Goal: Transaction & Acquisition: Purchase product/service

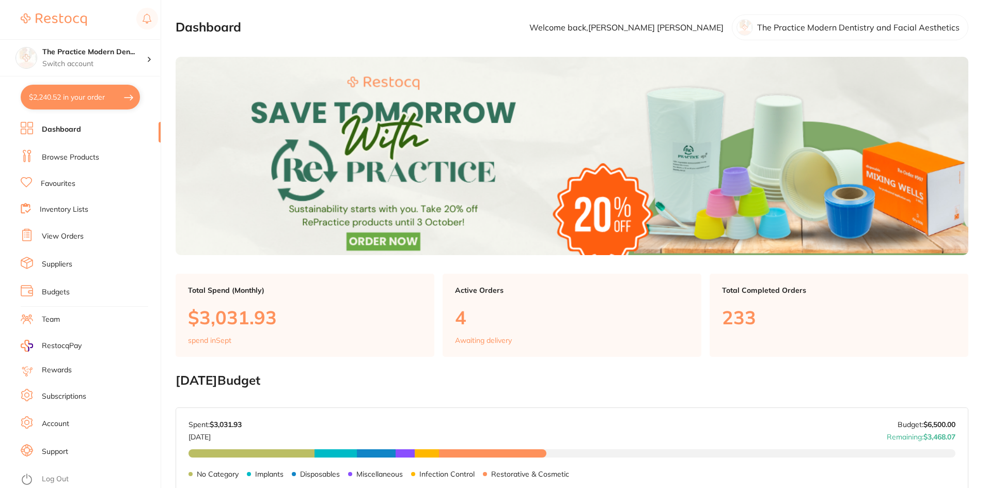
click at [67, 158] on link "Browse Products" at bounding box center [70, 157] width 57 height 10
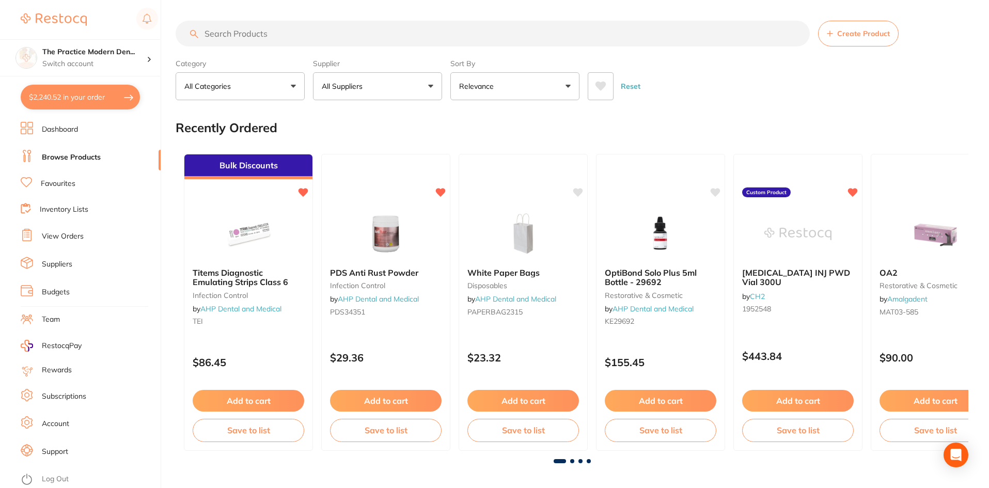
click at [229, 35] on input "search" at bounding box center [493, 34] width 634 height 26
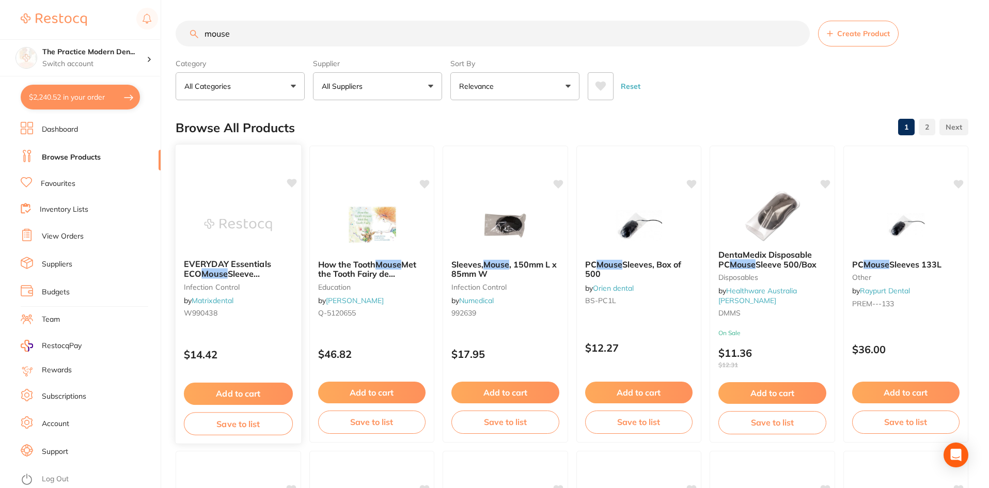
click at [251, 210] on img at bounding box center [238, 225] width 68 height 52
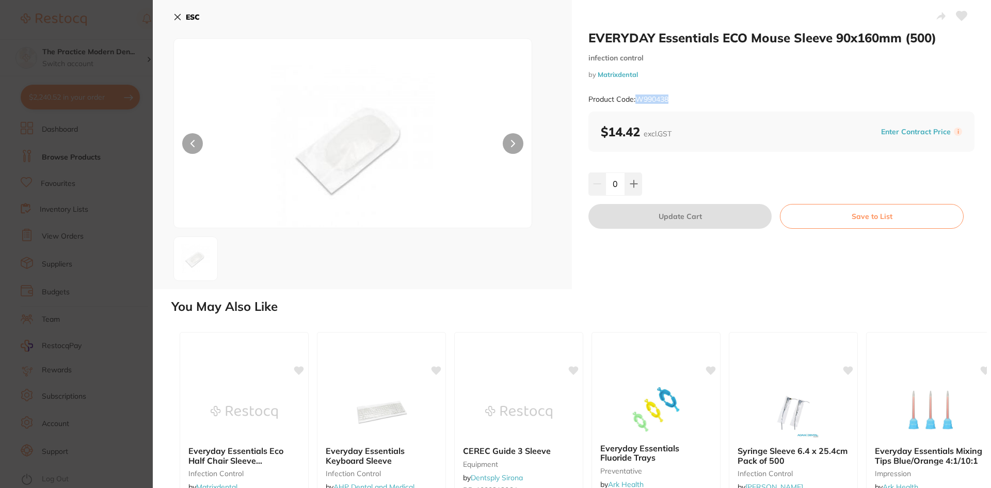
drag, startPoint x: 671, startPoint y: 95, endPoint x: 640, endPoint y: 97, distance: 31.0
click at [640, 97] on div "Product Code: W990438" at bounding box center [782, 99] width 386 height 25
copy small "W990438"
click at [183, 18] on button "ESC" at bounding box center [186, 17] width 26 height 18
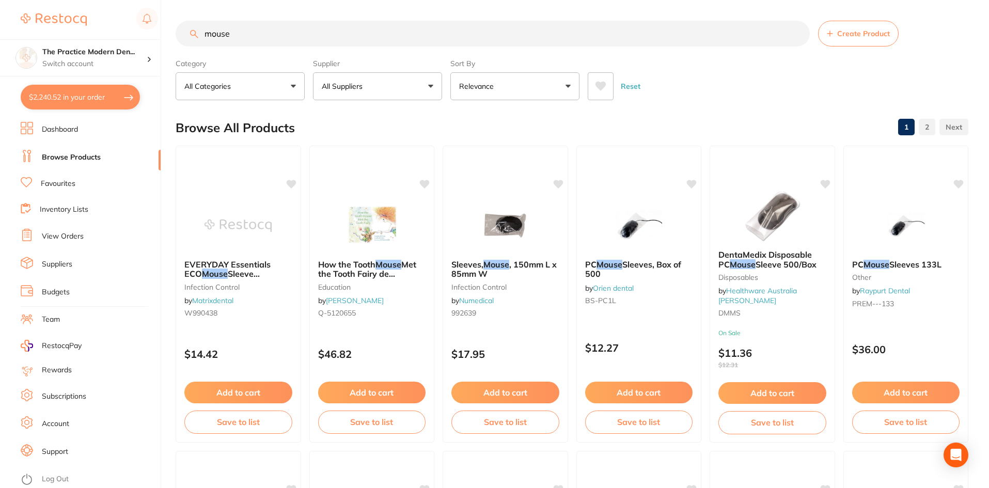
click at [595, 83] on icon at bounding box center [600, 86] width 11 height 10
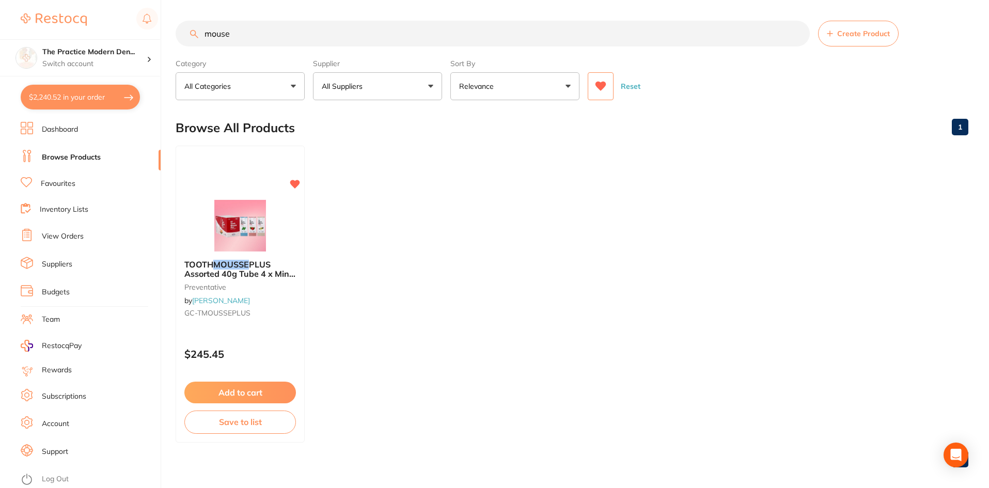
click at [597, 84] on icon at bounding box center [600, 86] width 11 height 9
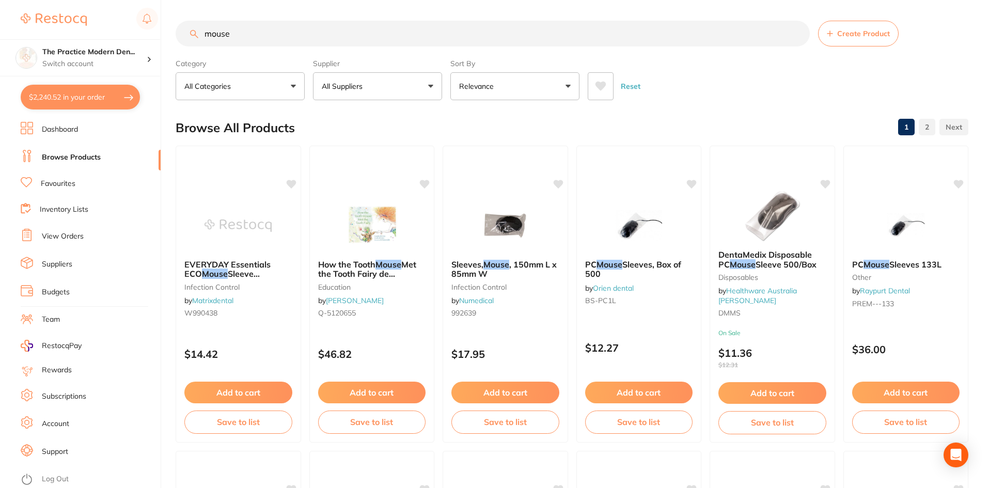
drag, startPoint x: 282, startPoint y: 35, endPoint x: 177, endPoint y: 35, distance: 105.3
click at [177, 35] on input "mouse" at bounding box center [493, 34] width 634 height 26
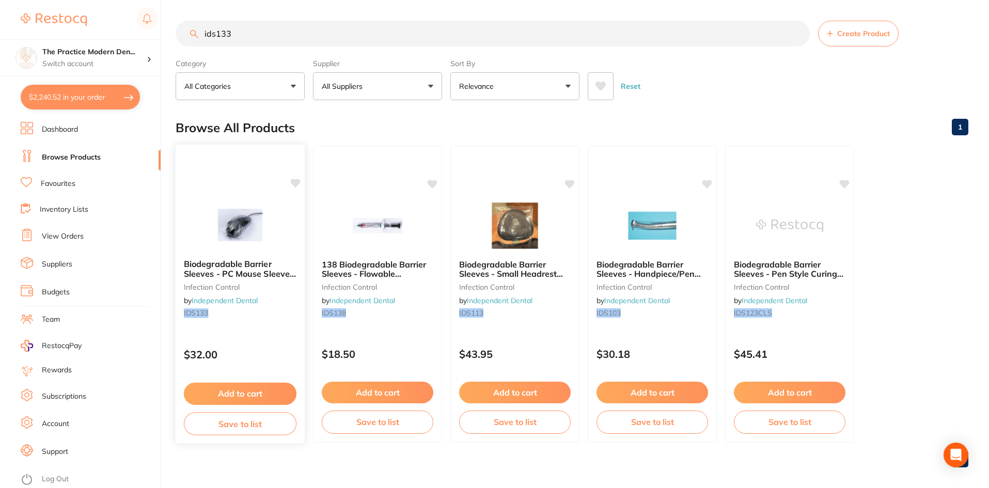
type input "ids133"
click at [226, 392] on button "Add to cart" at bounding box center [240, 394] width 113 height 22
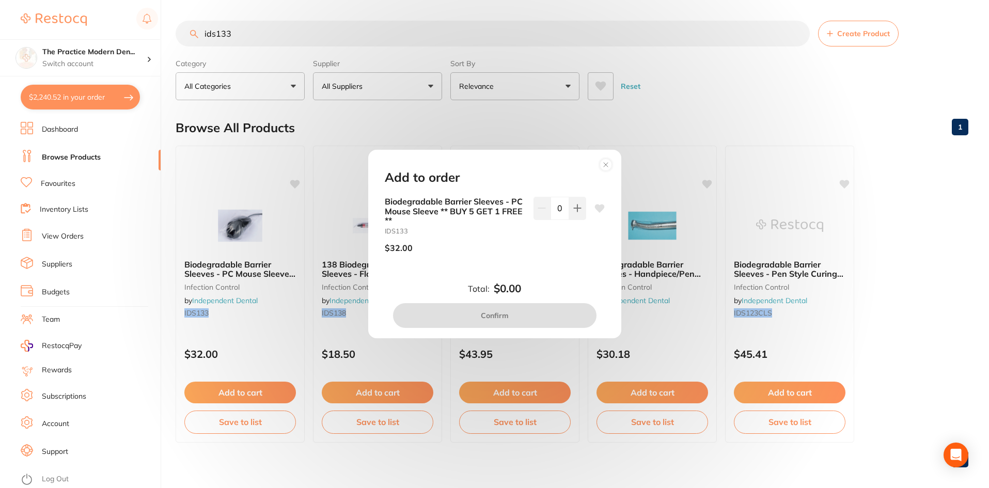
click at [596, 209] on icon at bounding box center [599, 208] width 10 height 8
click at [605, 162] on circle at bounding box center [605, 164] width 12 height 12
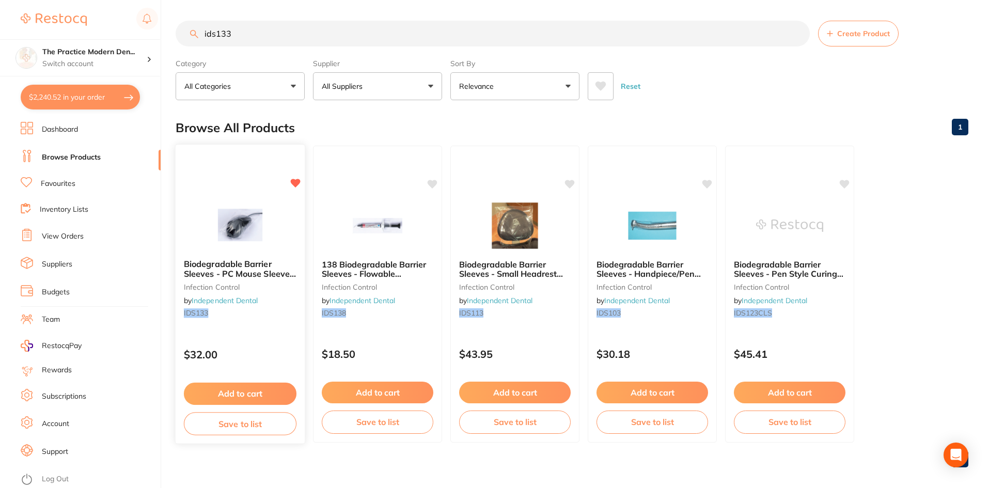
click at [229, 223] on img at bounding box center [240, 225] width 68 height 52
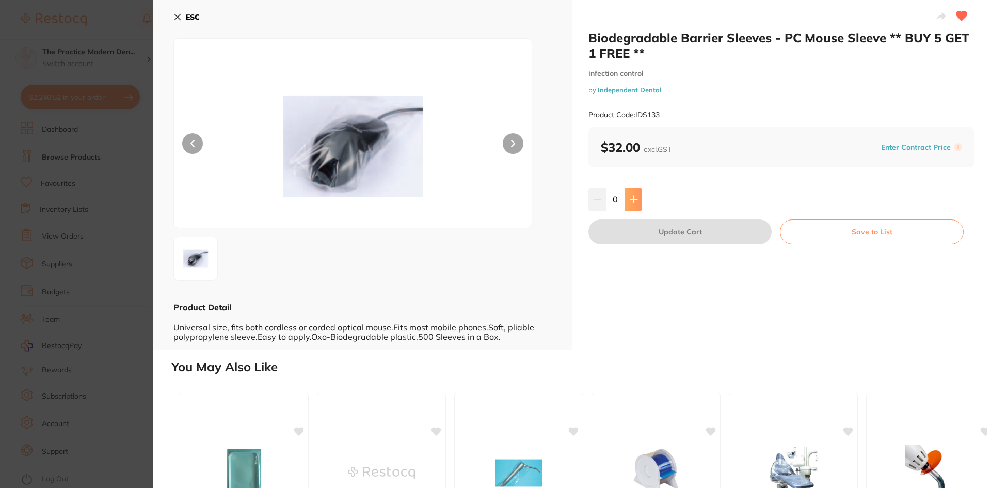
click at [626, 195] on button at bounding box center [633, 199] width 17 height 23
type input "1"
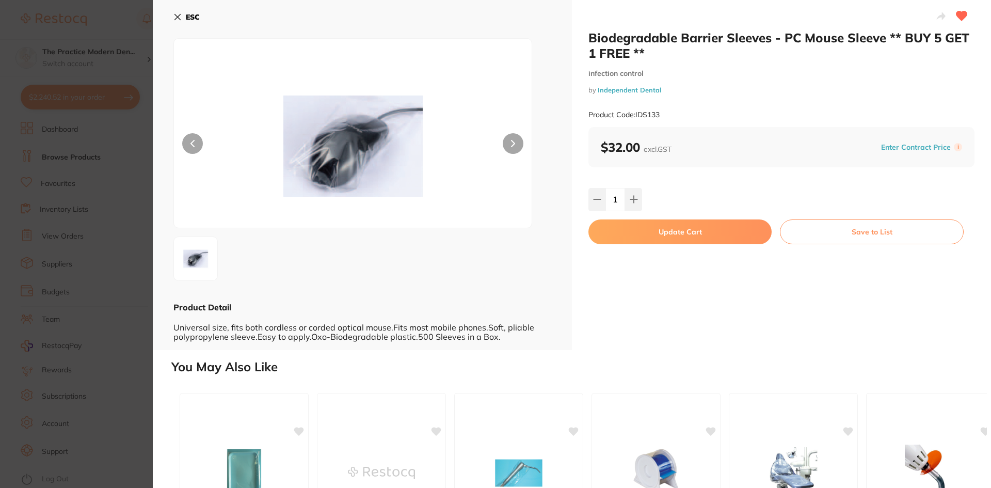
click at [653, 232] on button "Update Cart" at bounding box center [680, 231] width 183 height 25
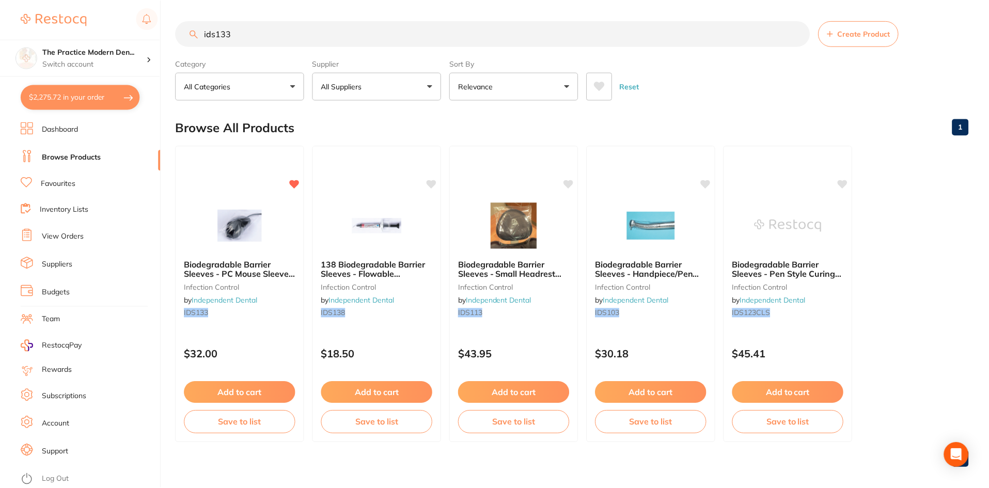
scroll to position [2, 0]
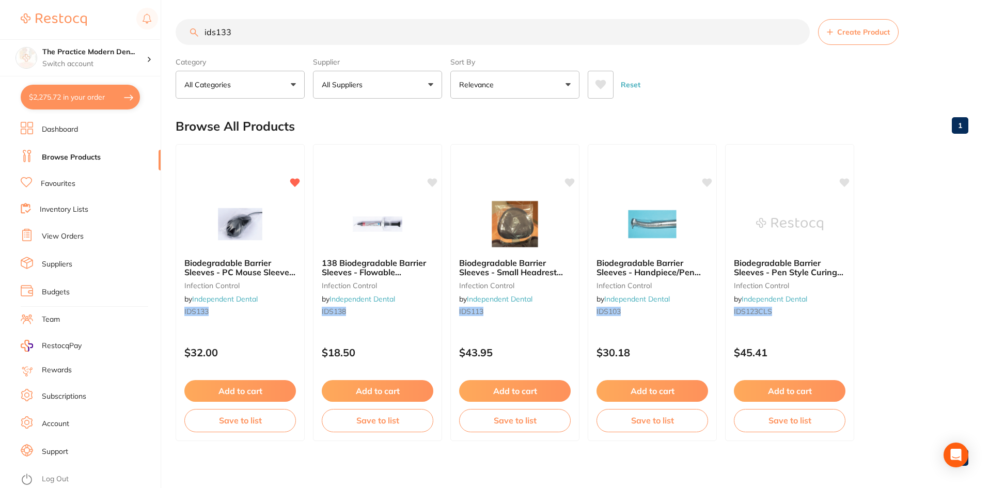
click at [83, 102] on button "$2,275.72 in your order" at bounding box center [80, 97] width 119 height 25
checkbox input "true"
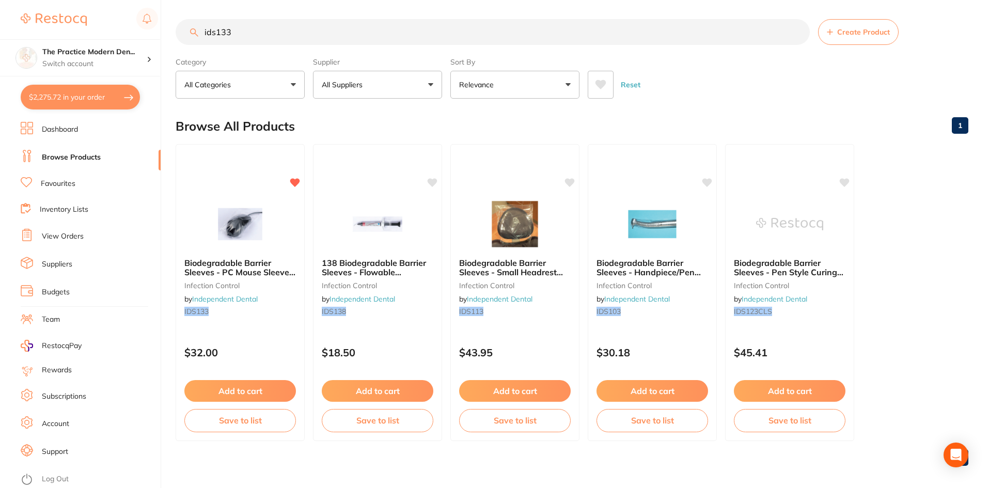
checkbox input "true"
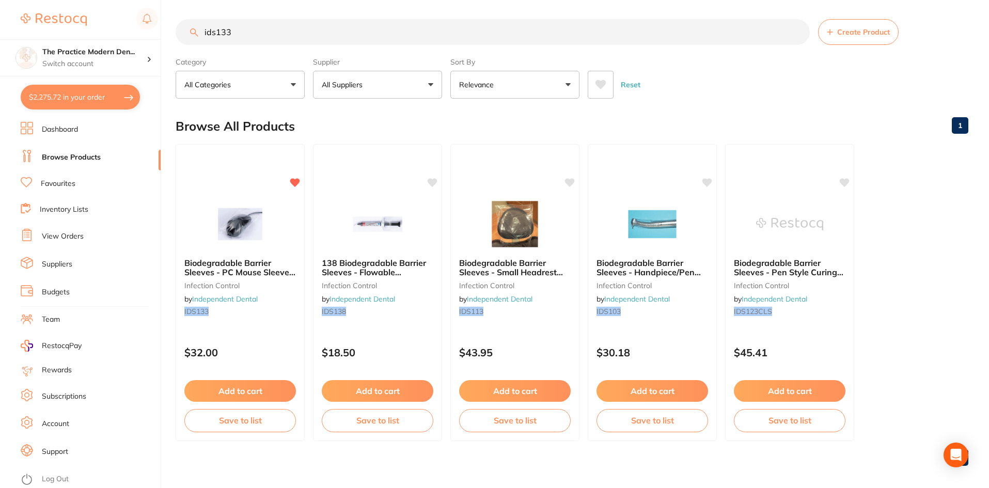
checkbox input "true"
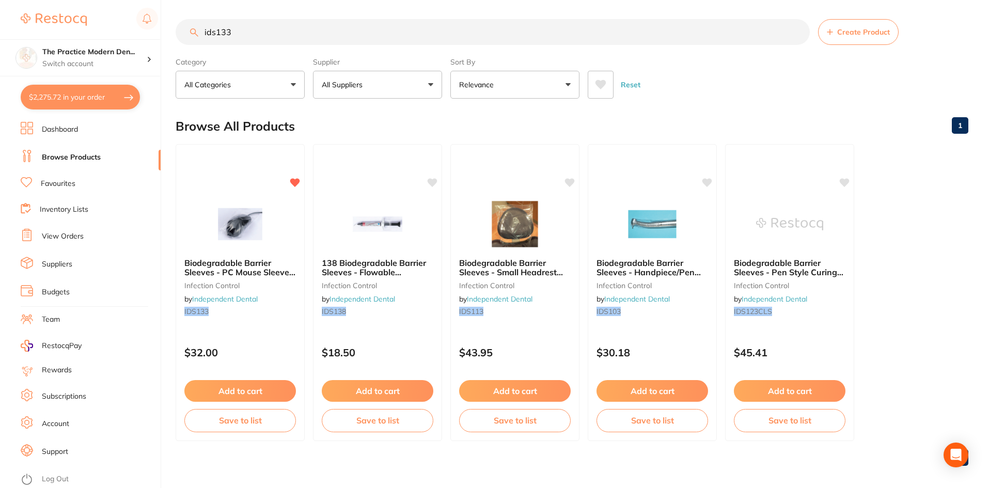
checkbox input "true"
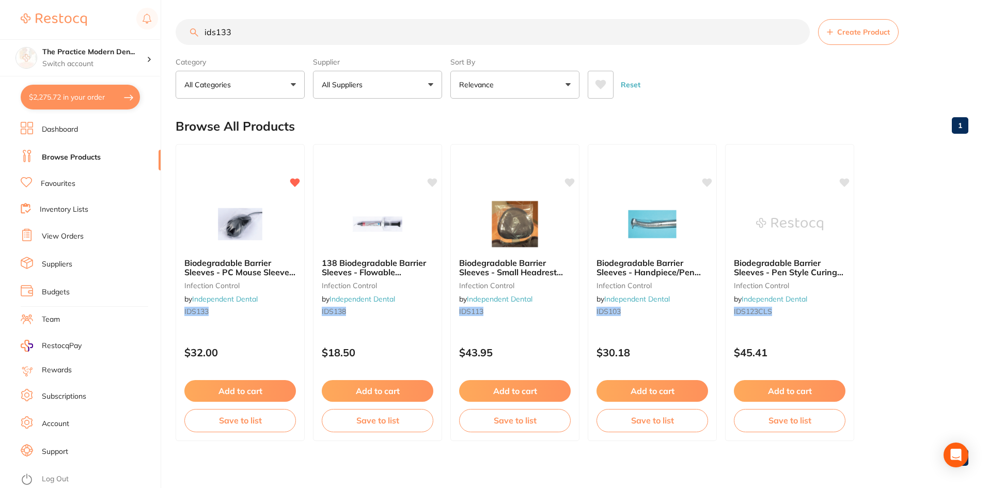
checkbox input "true"
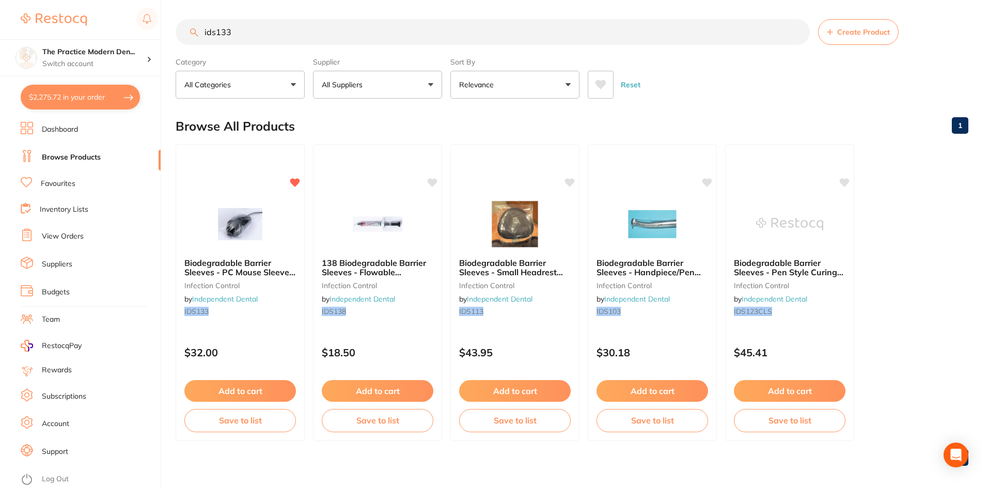
checkbox input "true"
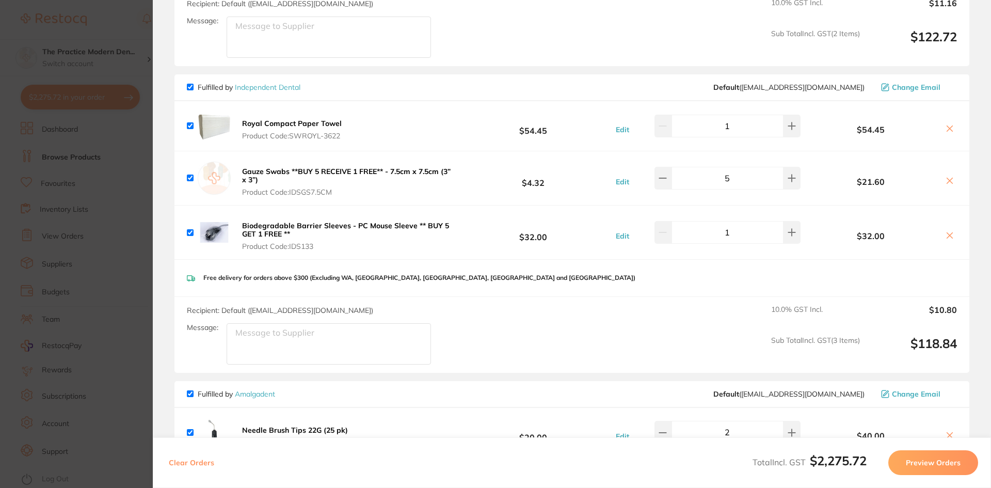
scroll to position [1187, 0]
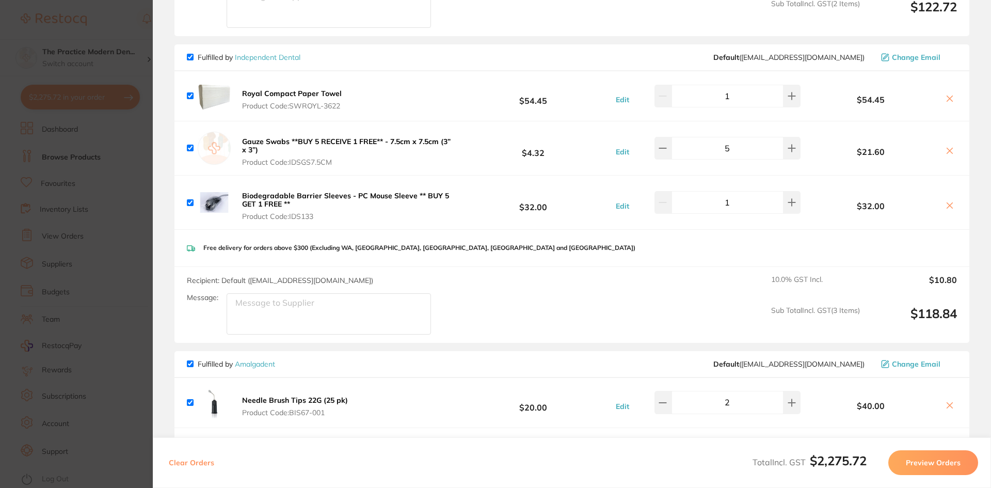
click at [105, 100] on section "Update RRP Set your pre negotiated price for this item. Item Agreed RRP (excl. …" at bounding box center [495, 244] width 991 height 488
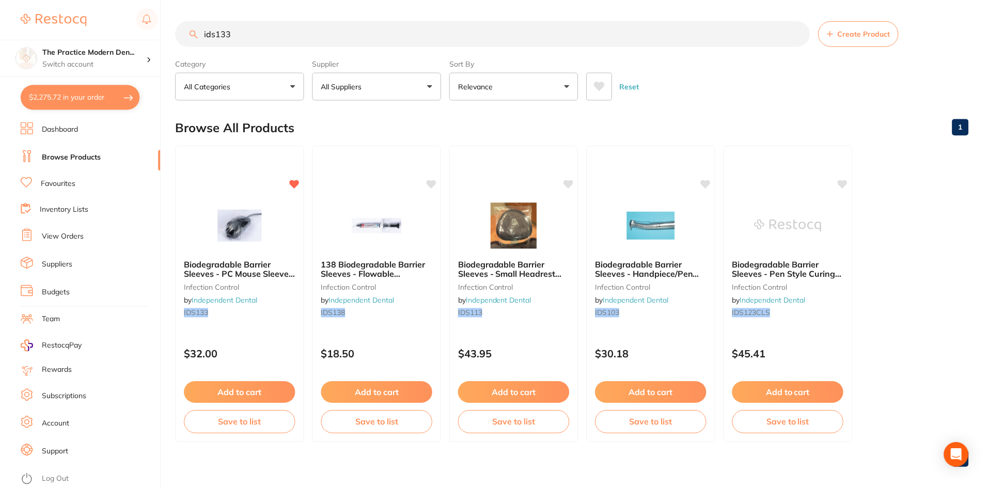
scroll to position [2, 0]
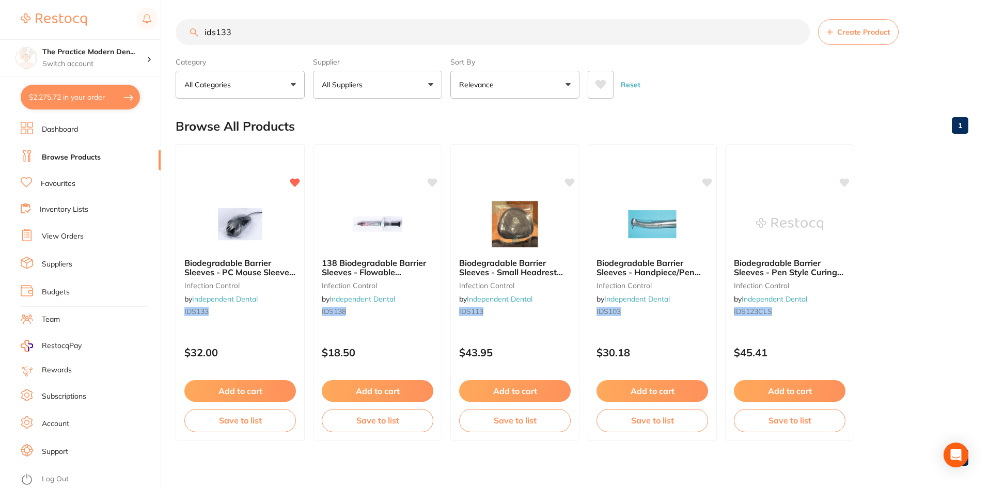
drag, startPoint x: 265, startPoint y: 35, endPoint x: 201, endPoint y: 30, distance: 64.1
click at [201, 30] on input "ids133" at bounding box center [493, 32] width 634 height 26
click at [362, 79] on button "All Suppliers" at bounding box center [377, 85] width 129 height 28
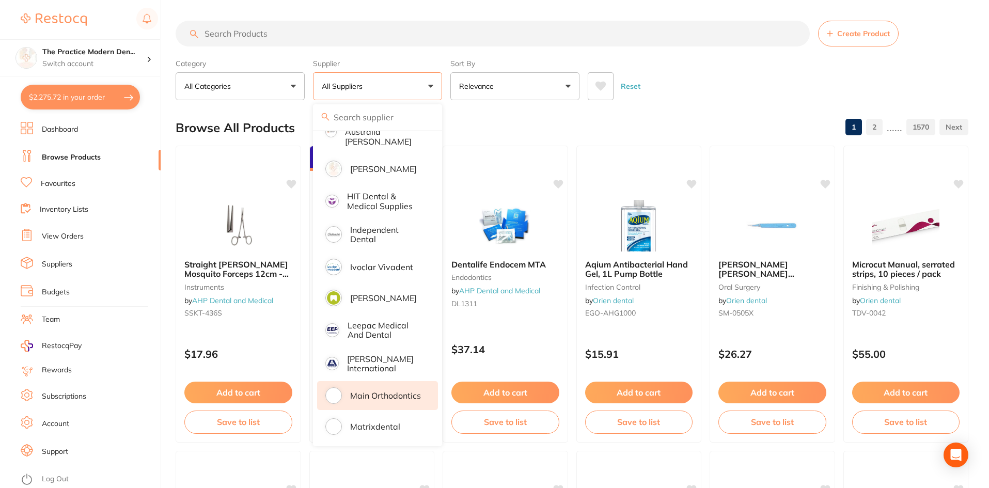
scroll to position [619, 0]
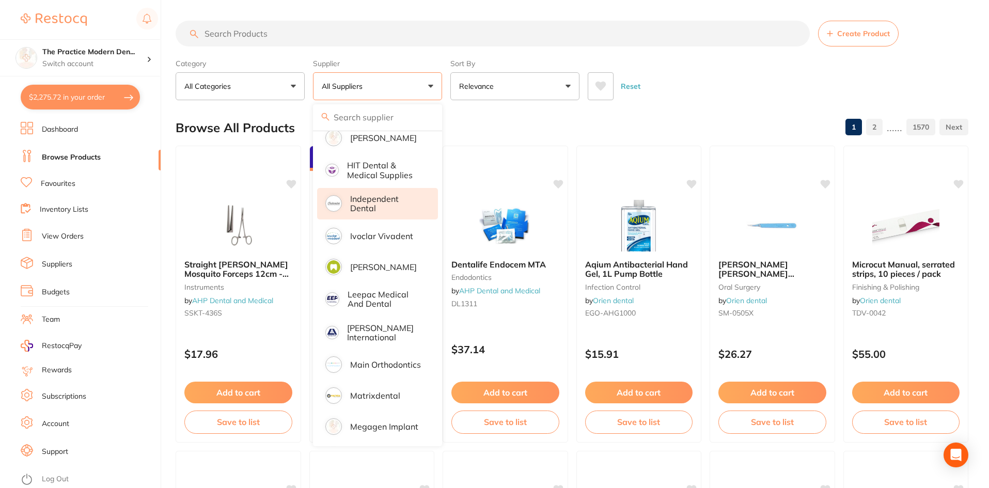
click at [376, 204] on li "Independent Dental" at bounding box center [377, 203] width 121 height 31
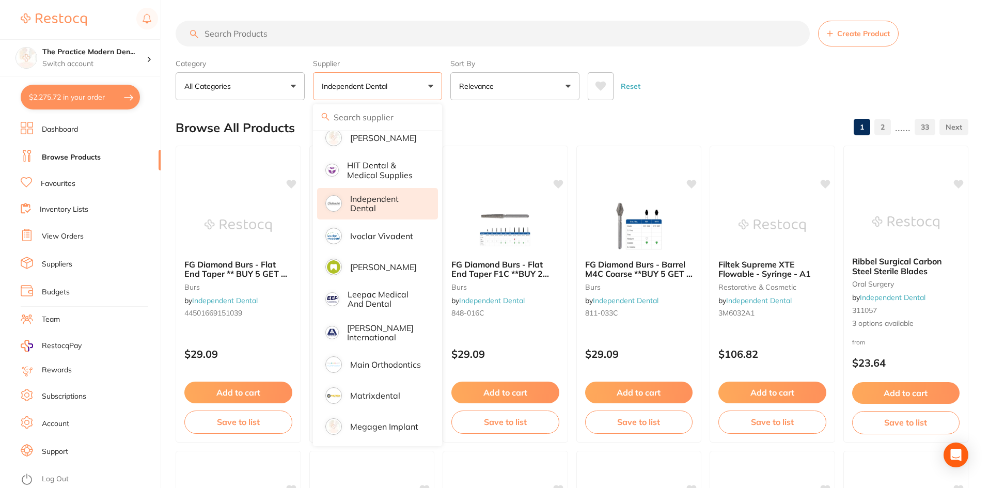
click at [602, 88] on icon at bounding box center [600, 86] width 11 height 9
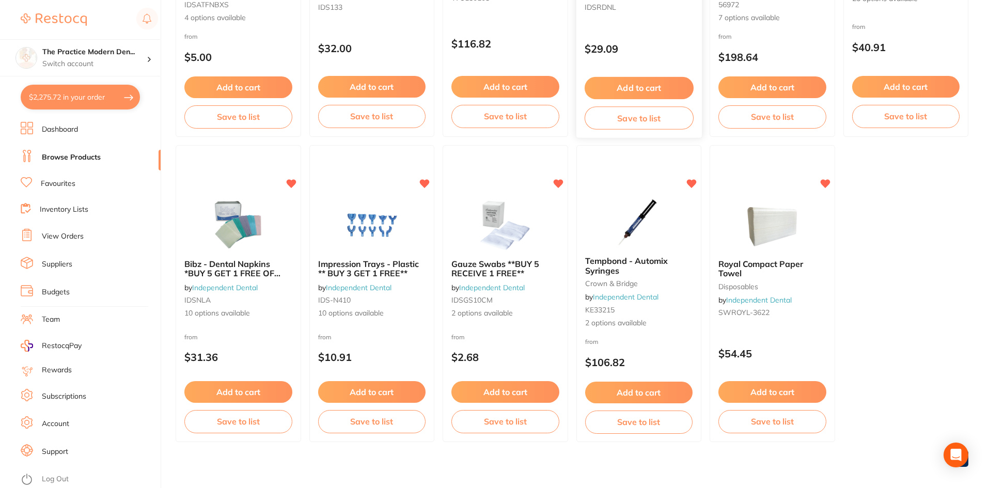
scroll to position [618, 0]
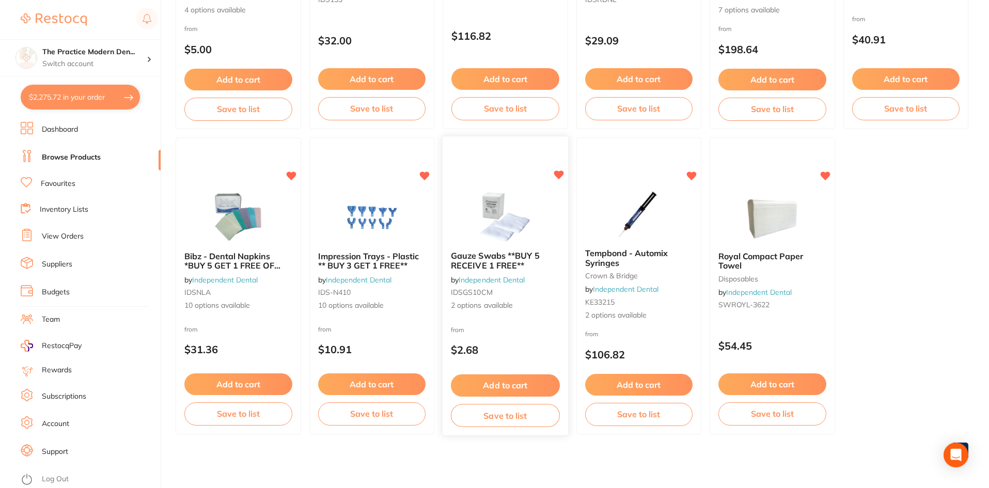
click at [503, 219] on img at bounding box center [505, 216] width 68 height 52
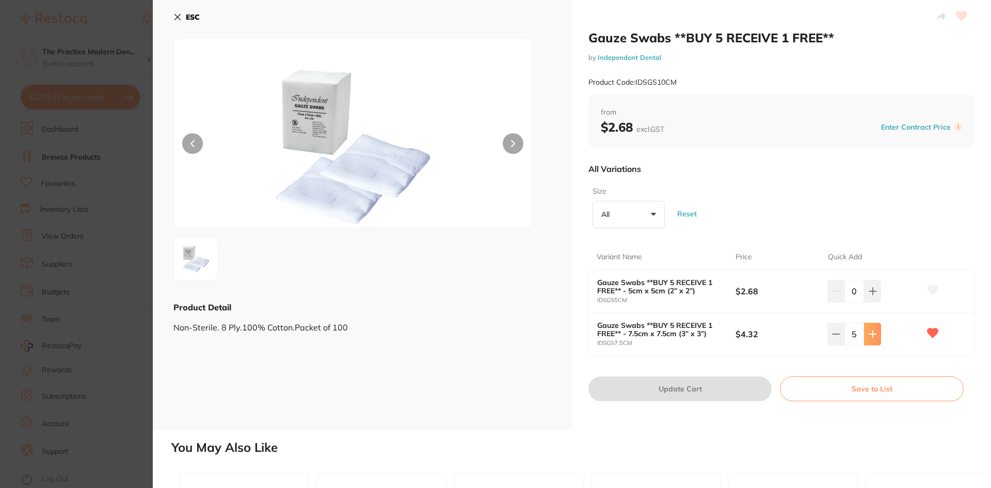
click at [870, 335] on icon at bounding box center [872, 333] width 7 height 7
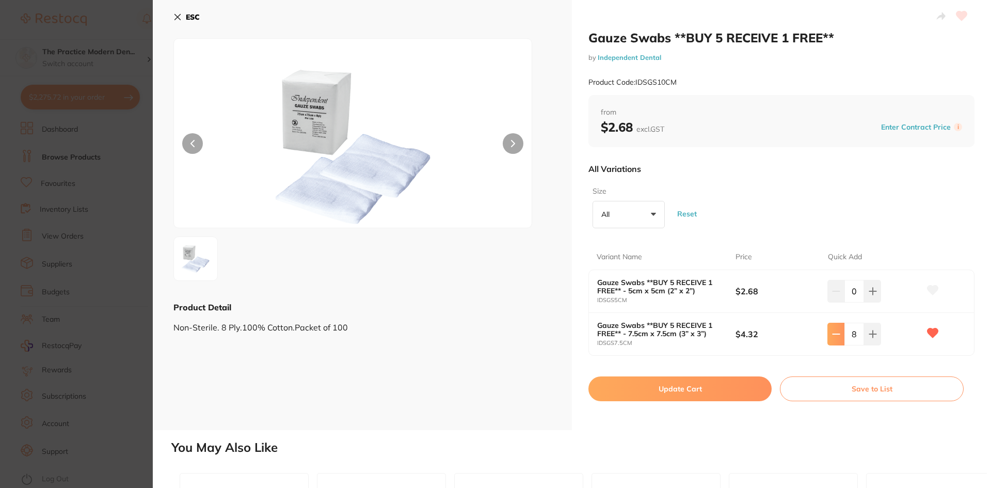
click at [832, 336] on icon at bounding box center [836, 334] width 8 height 8
type input "5"
click at [177, 15] on icon at bounding box center [177, 17] width 8 height 8
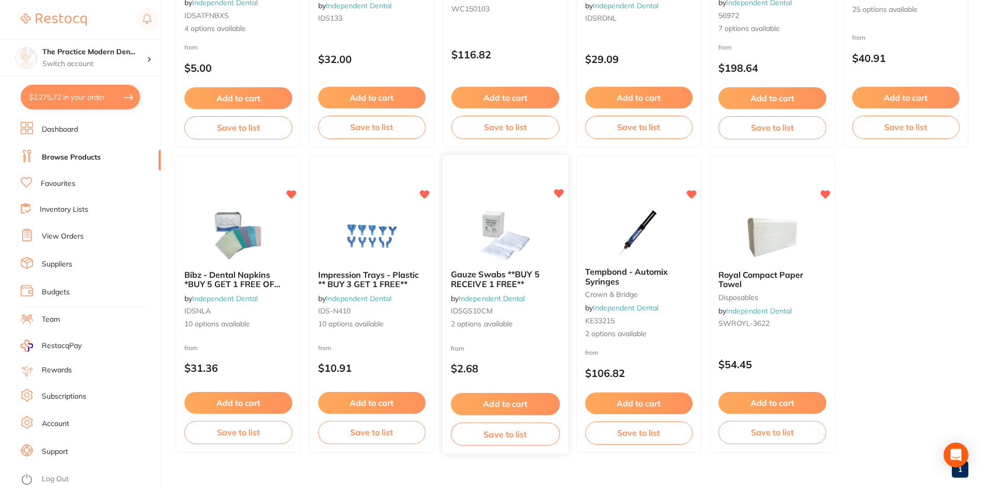
scroll to position [618, 0]
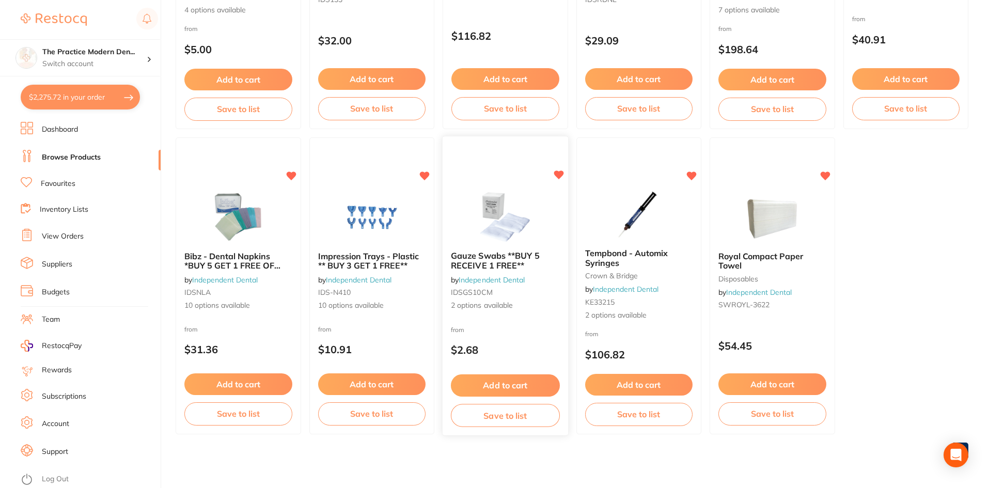
click at [504, 205] on img at bounding box center [505, 216] width 68 height 52
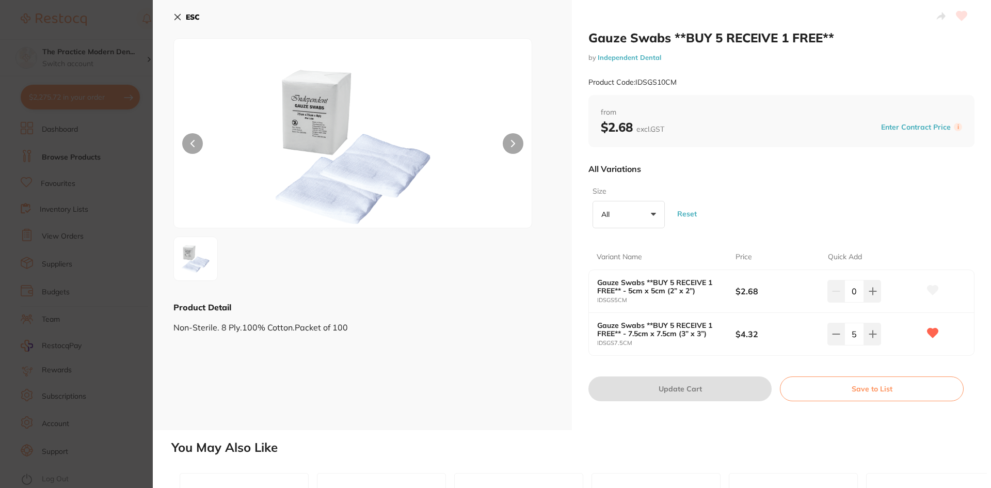
click at [181, 14] on icon at bounding box center [178, 17] width 6 height 6
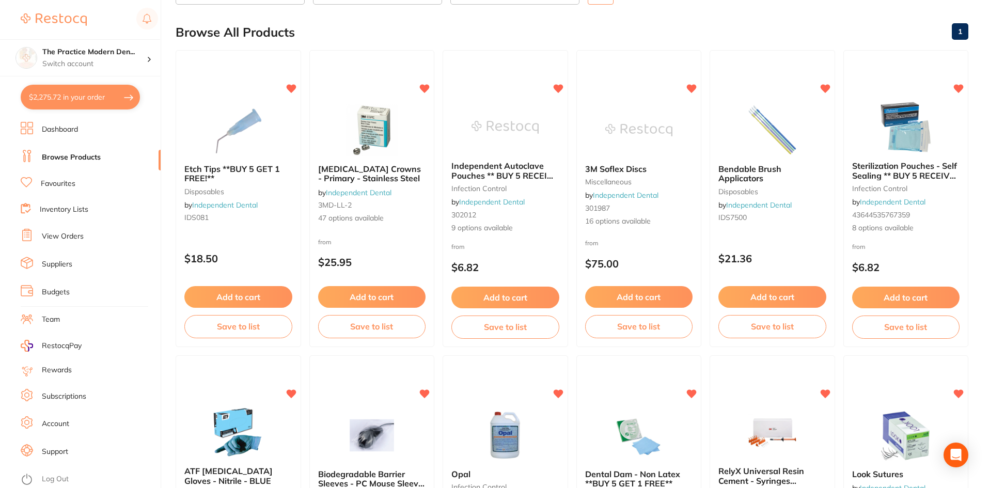
scroll to position [51, 0]
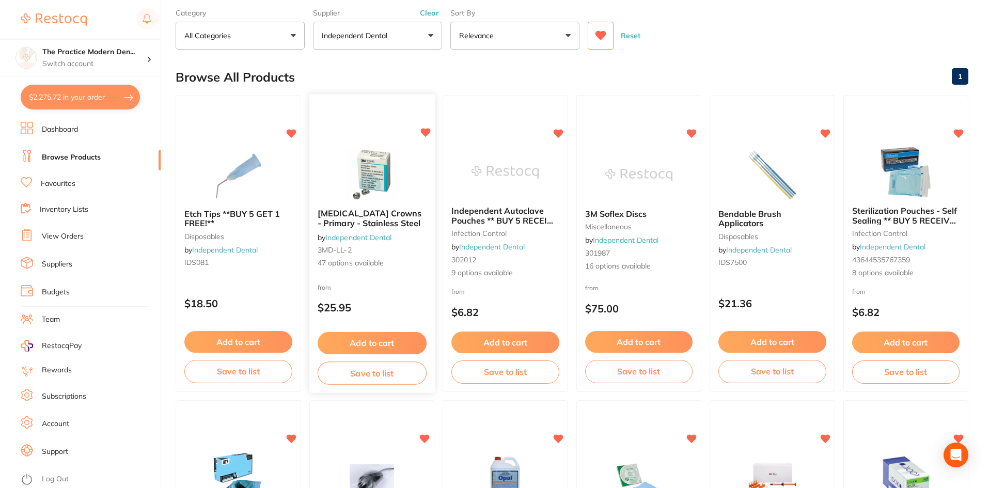
click at [370, 178] on img at bounding box center [372, 174] width 68 height 52
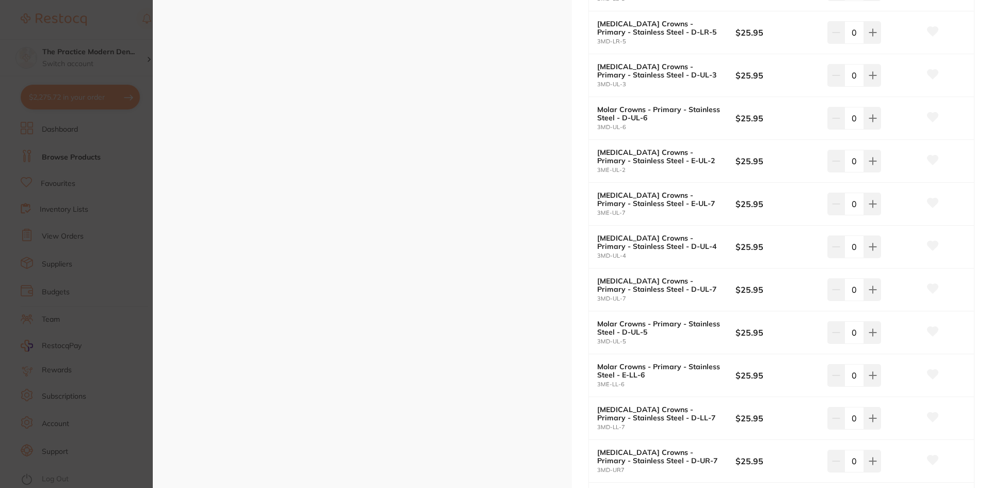
scroll to position [1032, 0]
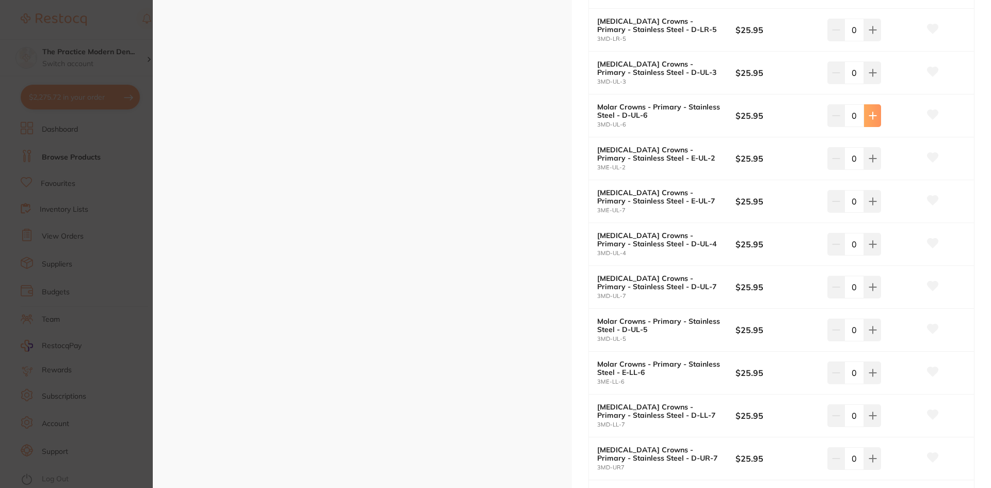
click at [877, 116] on button at bounding box center [872, 115] width 17 height 23
type input "1"
click at [930, 118] on icon at bounding box center [933, 114] width 11 height 9
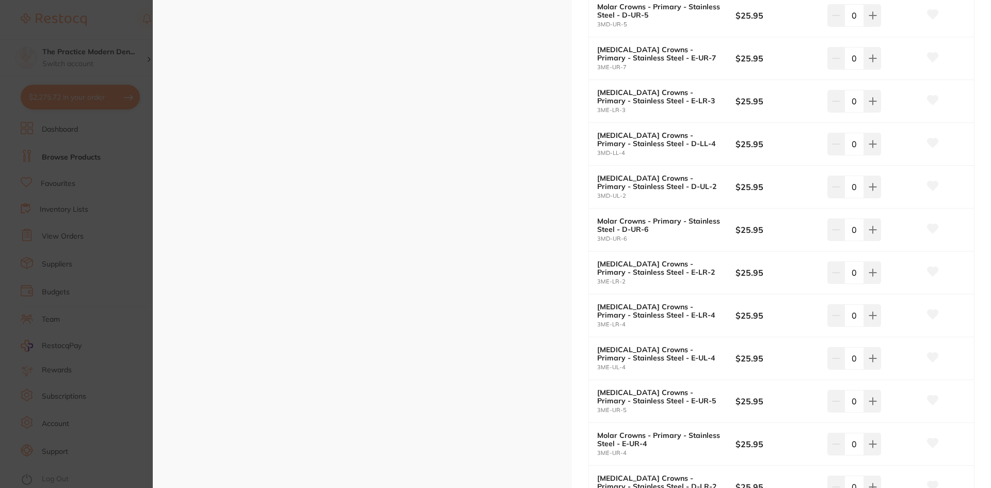
scroll to position [310, 0]
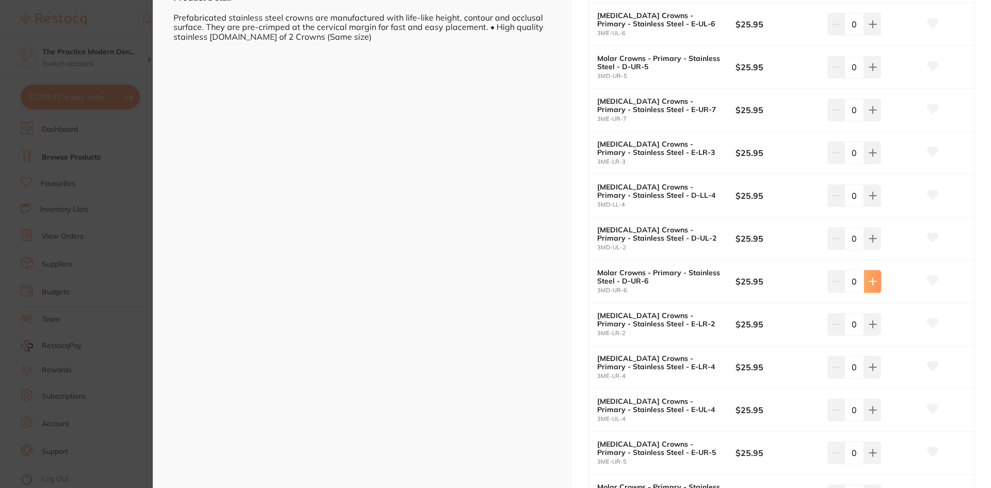
click at [869, 280] on icon at bounding box center [873, 281] width 8 height 8
type input "1"
click at [933, 278] on icon at bounding box center [933, 280] width 11 height 9
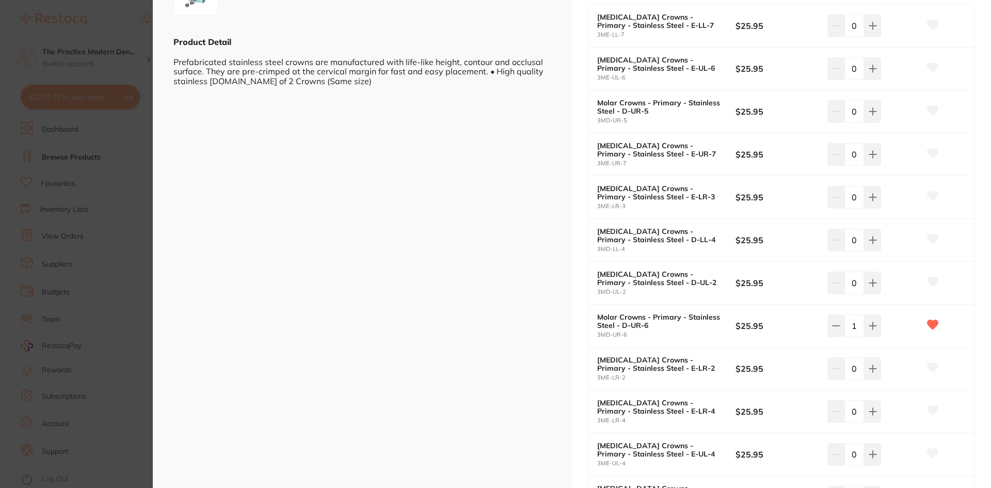
scroll to position [206, 0]
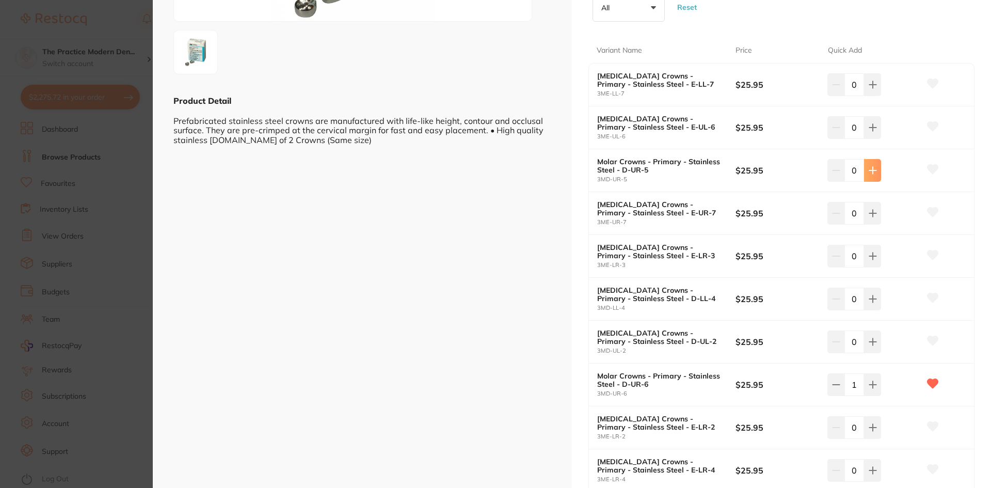
click at [875, 170] on icon at bounding box center [873, 170] width 8 height 8
type input "1"
click at [931, 170] on icon at bounding box center [933, 169] width 11 height 9
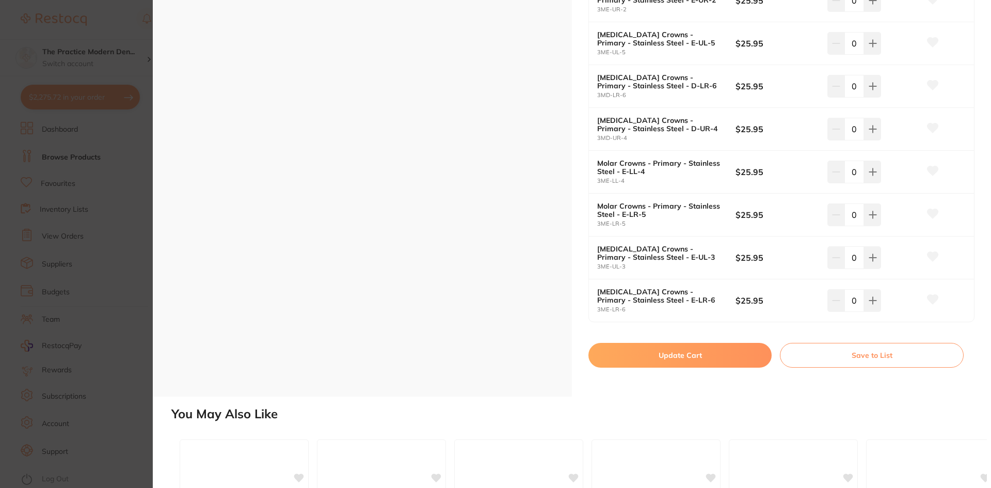
scroll to position [2222, 0]
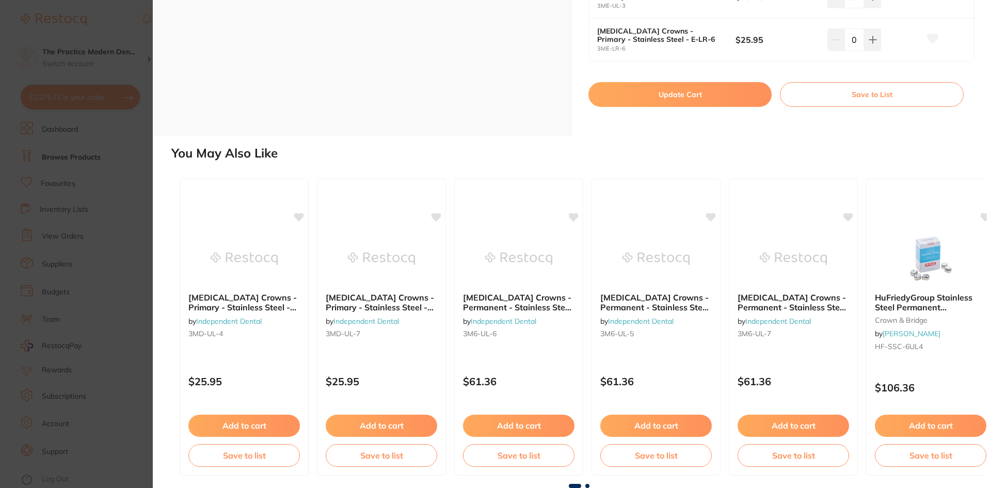
click at [706, 97] on button "Update Cart" at bounding box center [680, 94] width 183 height 25
checkbox input "false"
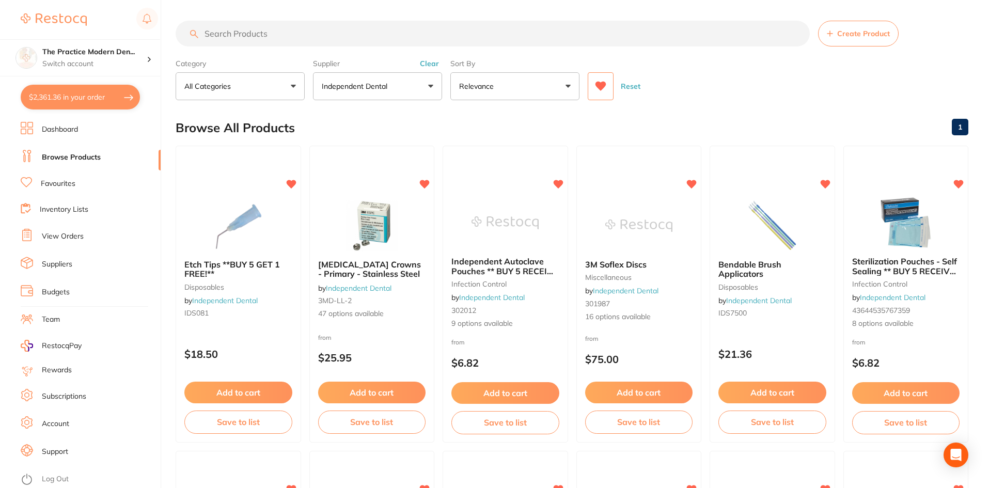
click at [597, 84] on icon at bounding box center [600, 86] width 11 height 9
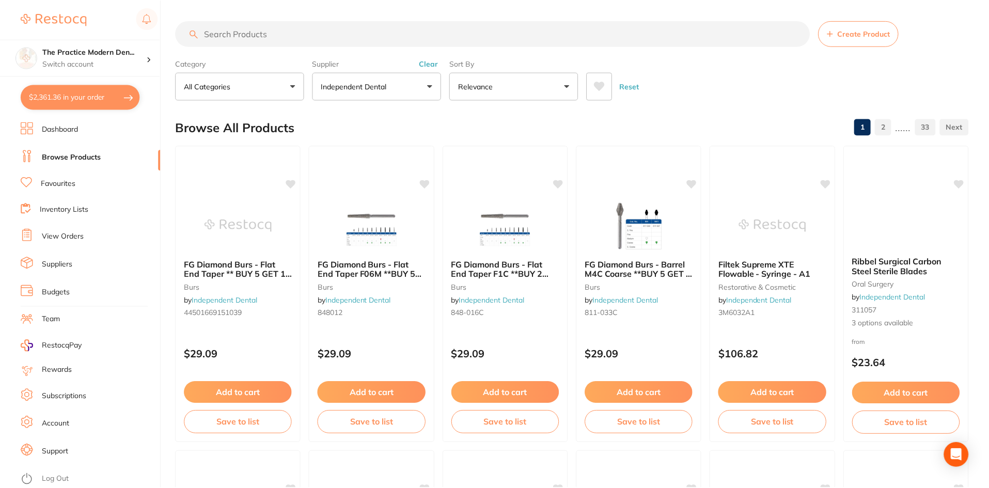
scroll to position [418, 0]
click at [383, 35] on input "search" at bounding box center [493, 34] width 634 height 26
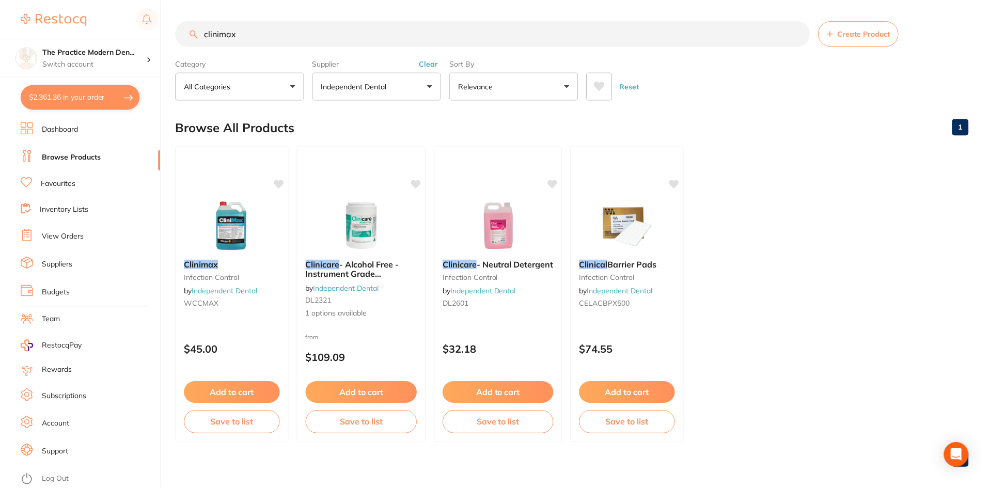
scroll to position [230, 0]
type input "clinimax"
click at [431, 87] on button "Independent Dental" at bounding box center [377, 86] width 129 height 28
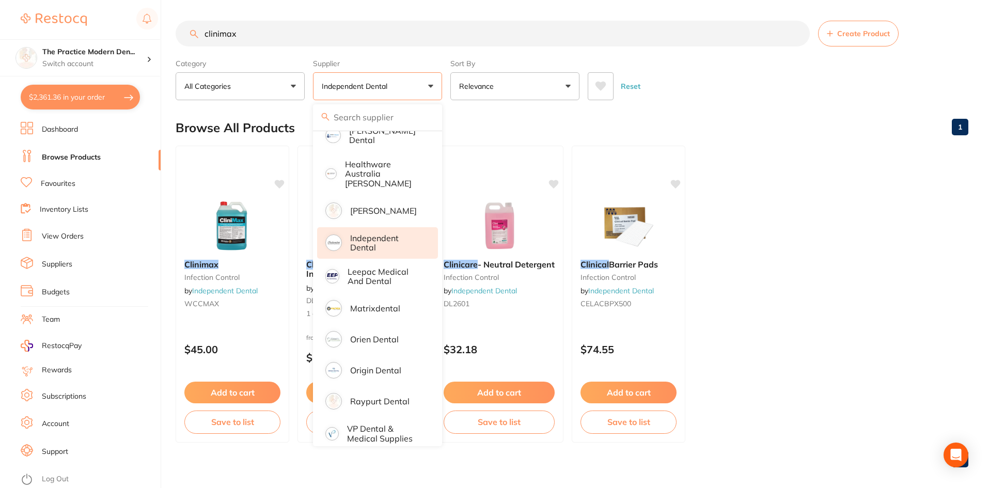
click at [420, 82] on button "Independent Dental" at bounding box center [377, 86] width 129 height 28
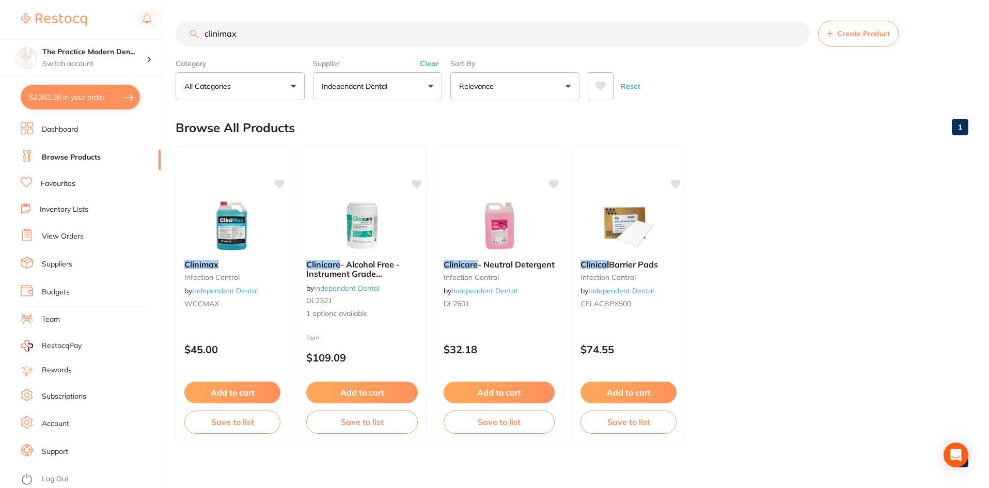
click at [430, 63] on button "Clear" at bounding box center [429, 63] width 25 height 9
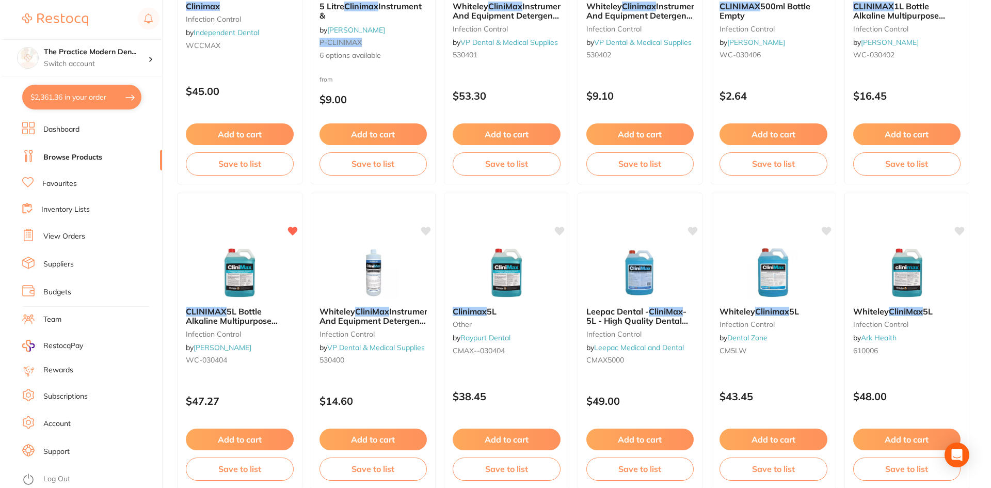
scroll to position [0, 0]
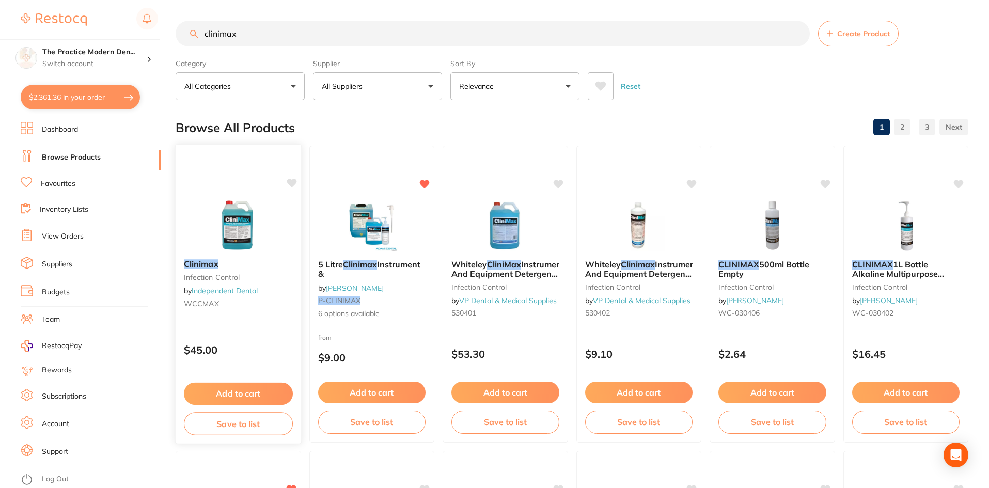
click at [222, 391] on button "Add to cart" at bounding box center [238, 394] width 109 height 22
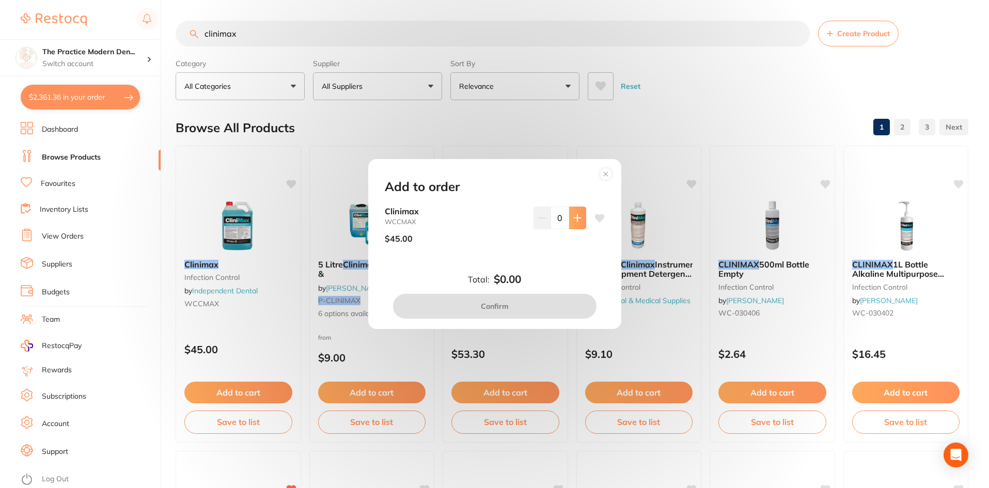
click at [577, 216] on icon at bounding box center [577, 218] width 8 height 8
type input "1"
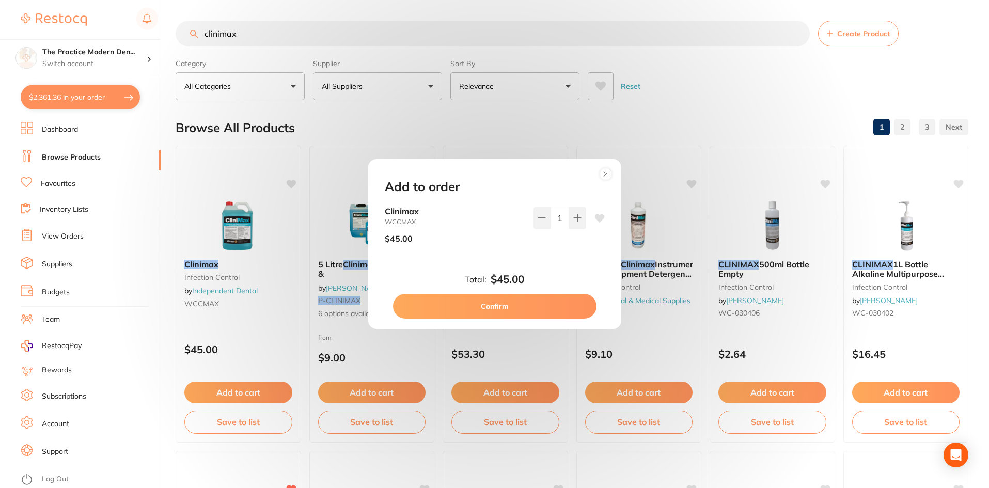
click at [526, 313] on button "Confirm" at bounding box center [494, 306] width 203 height 25
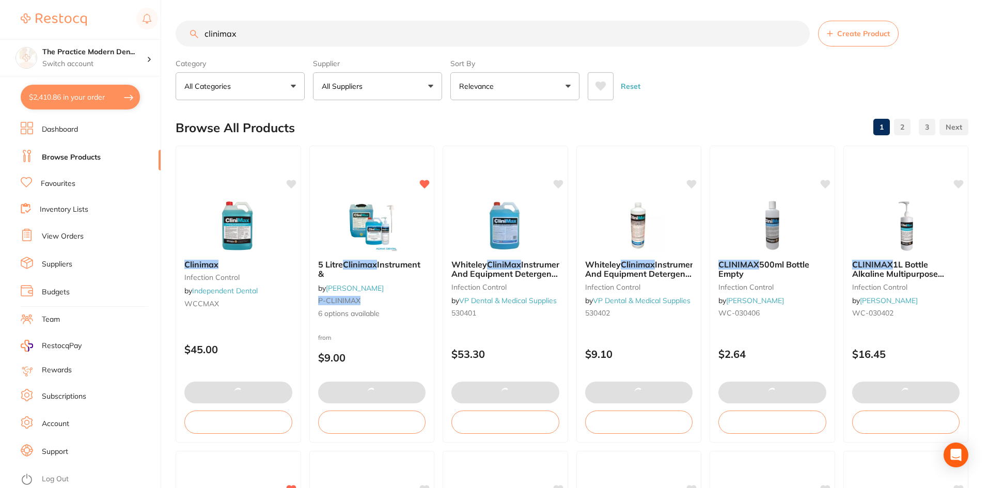
click at [52, 98] on button "$2,410.86 in your order" at bounding box center [80, 97] width 119 height 25
checkbox input "true"
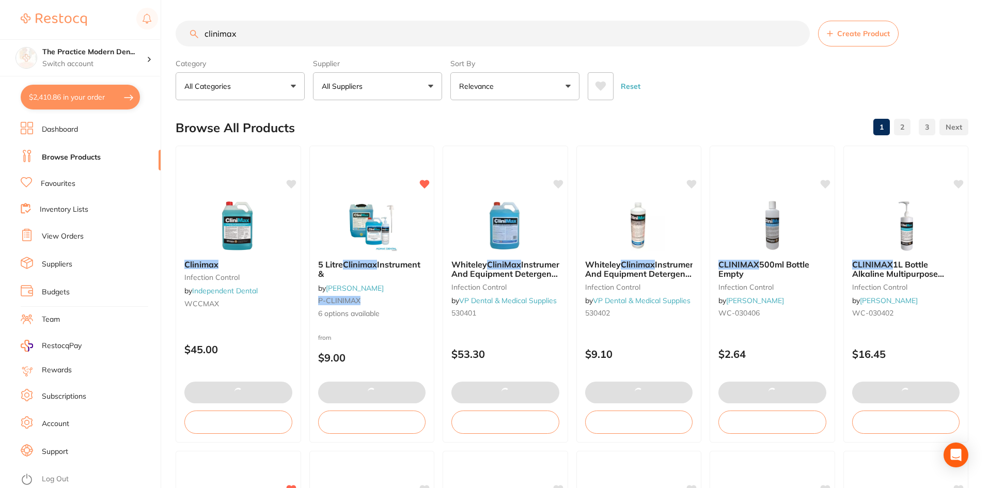
checkbox input "true"
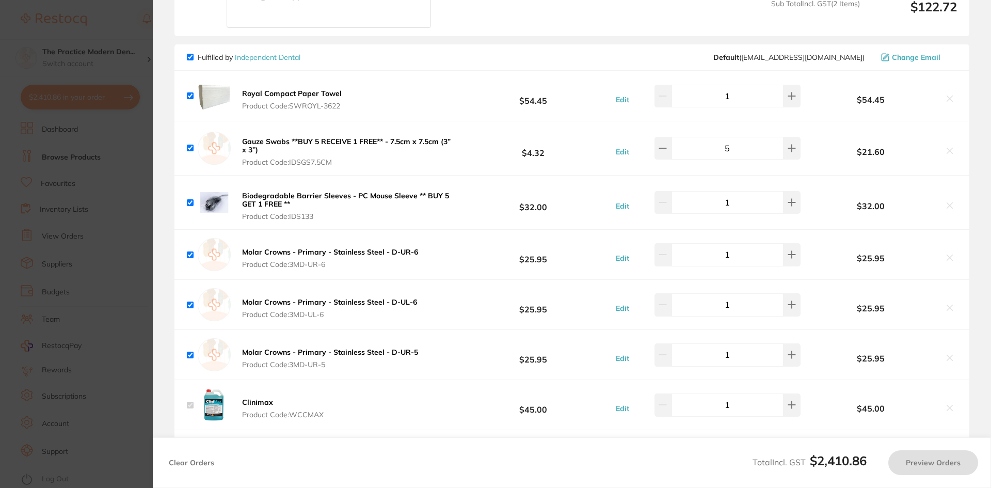
checkbox input "false"
checkbox input "true"
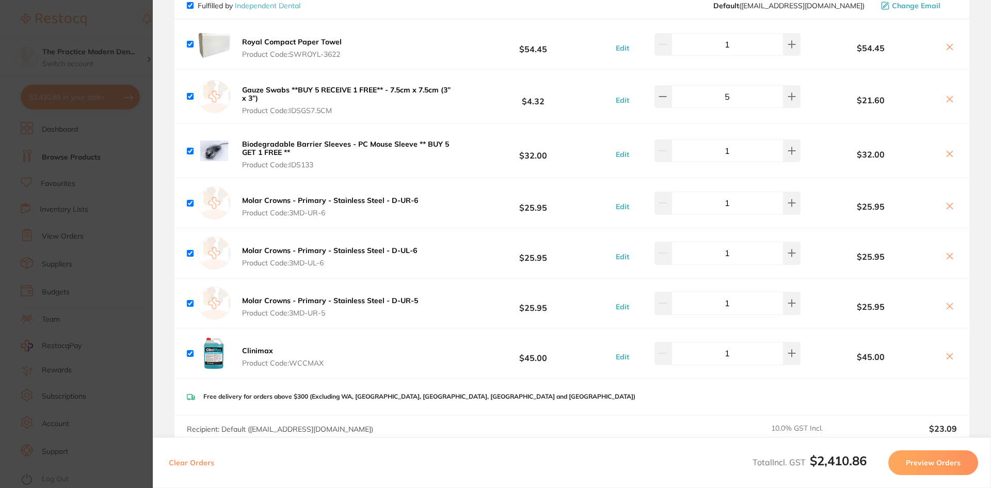
scroll to position [1187, 0]
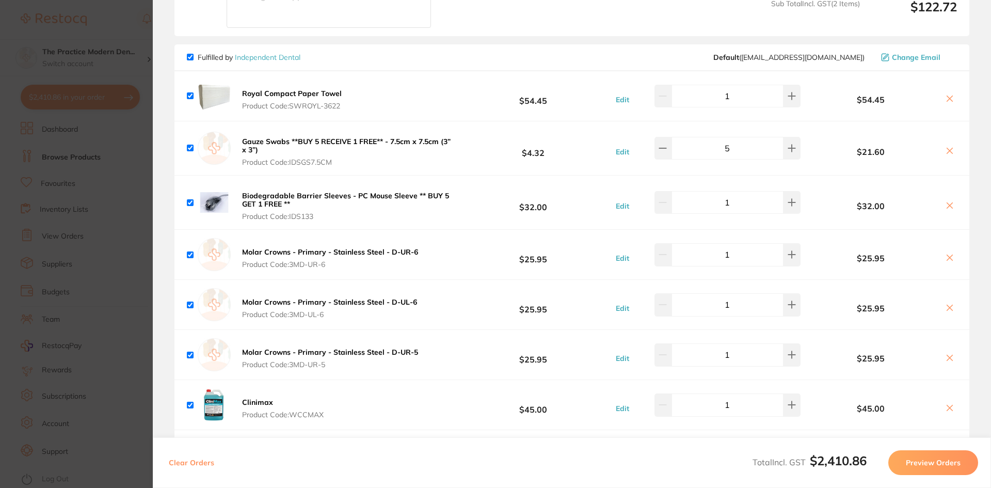
click at [107, 151] on section "Update RRP Set your pre negotiated price for this item. Item Agreed RRP (excl. …" at bounding box center [495, 244] width 991 height 488
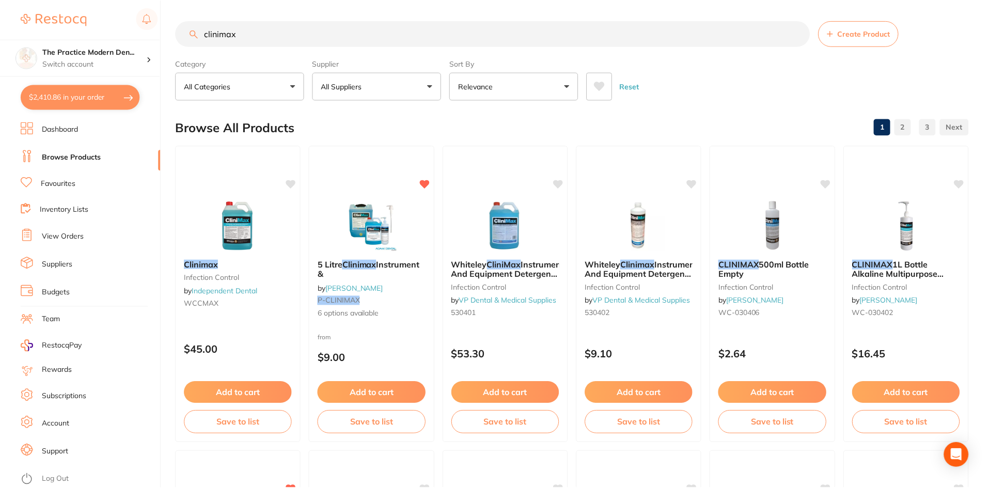
scroll to position [5, 0]
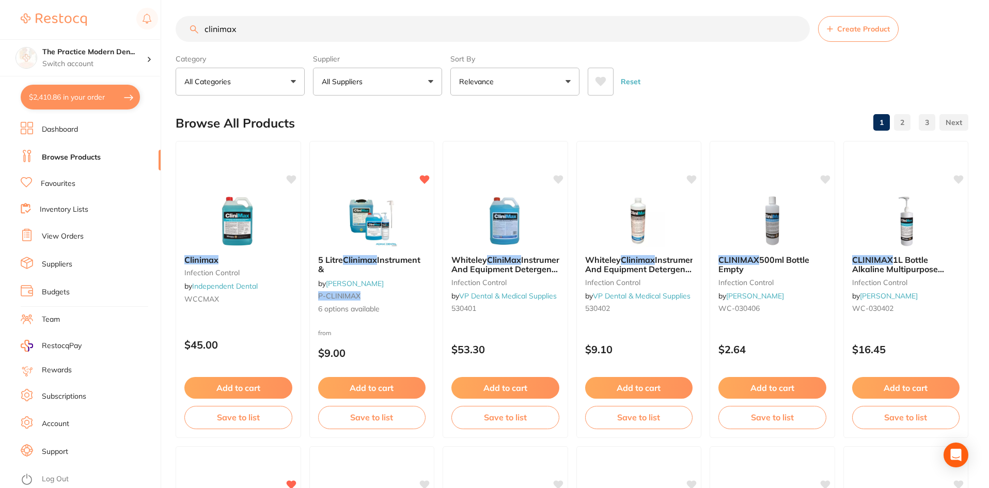
drag, startPoint x: 250, startPoint y: 24, endPoint x: 195, endPoint y: 24, distance: 55.8
click at [195, 24] on input "clinimax" at bounding box center [493, 29] width 634 height 26
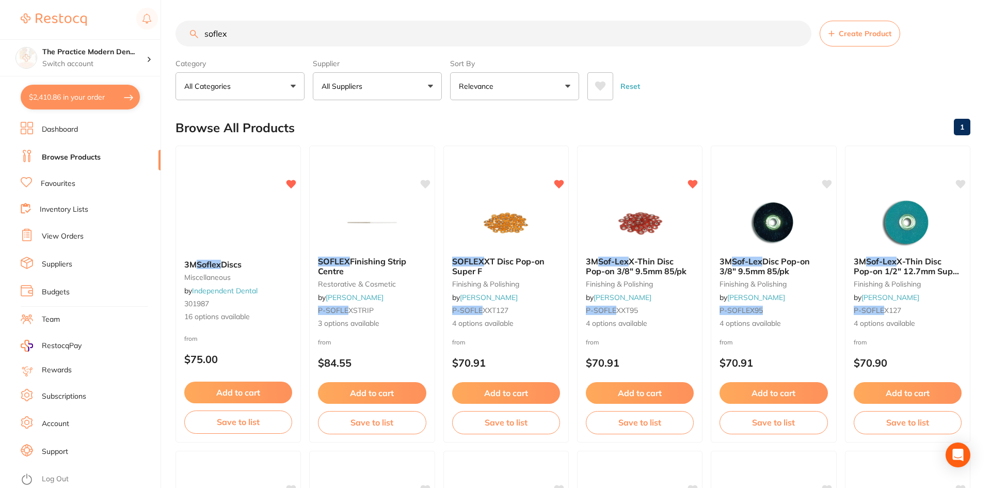
scroll to position [0, 0]
type input "soflex"
click at [253, 218] on img at bounding box center [238, 225] width 68 height 52
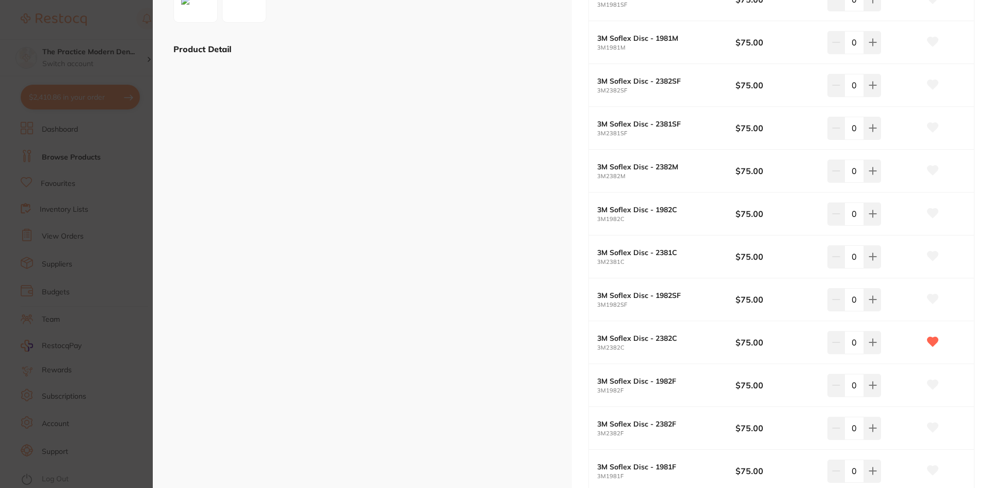
scroll to position [310, 0]
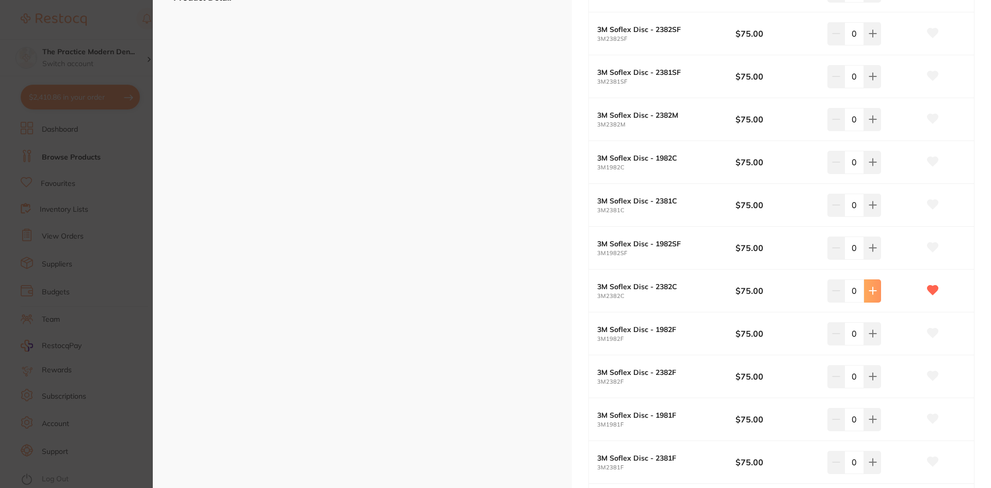
click at [873, 294] on icon at bounding box center [873, 291] width 8 height 8
type input "1"
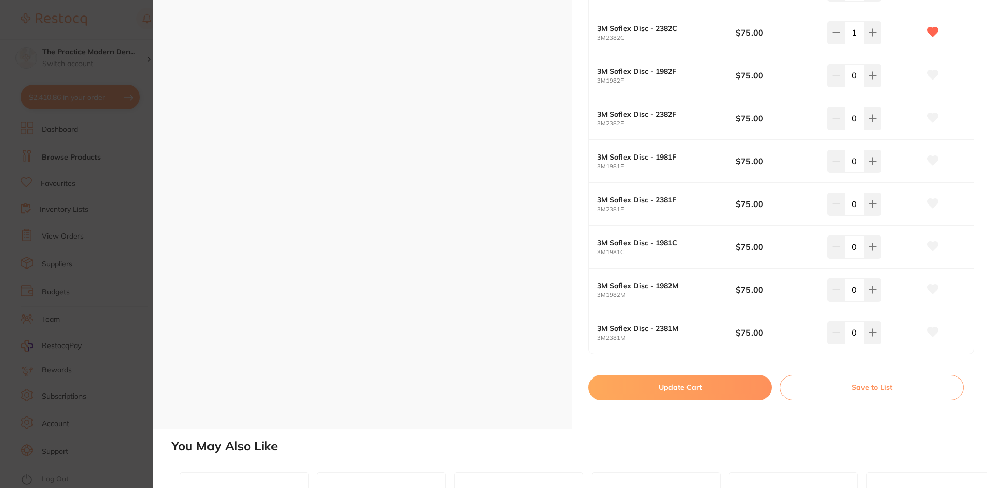
click at [753, 391] on button "Update Cart" at bounding box center [680, 387] width 183 height 25
checkbox input "false"
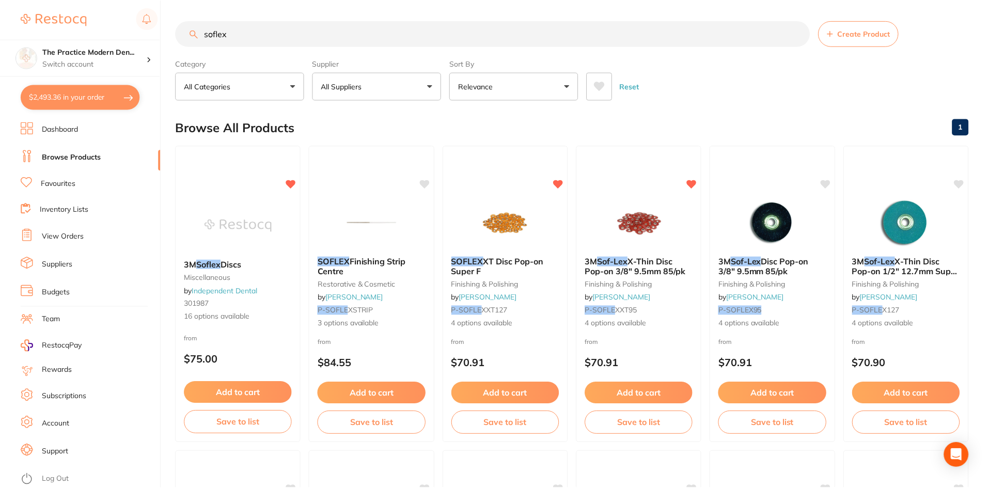
scroll to position [5, 0]
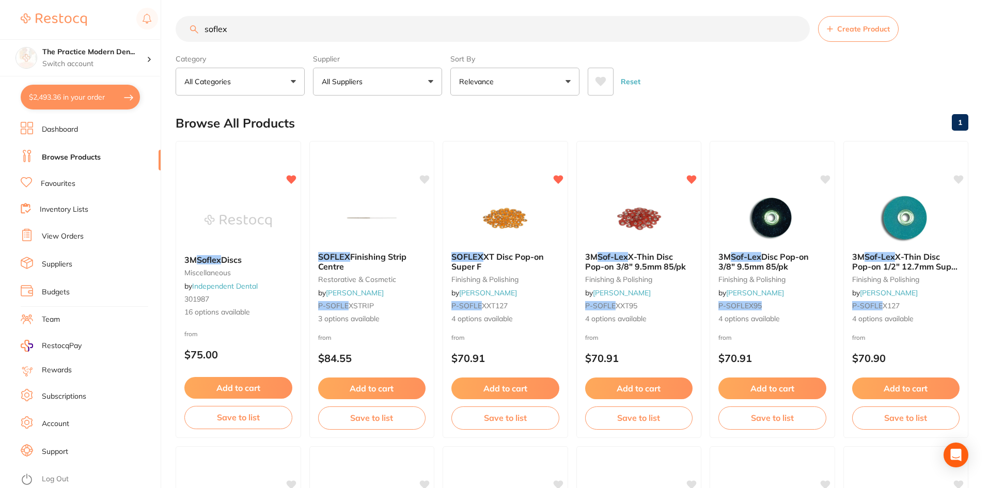
click at [114, 96] on button "$2,493.36 in your order" at bounding box center [80, 97] width 119 height 25
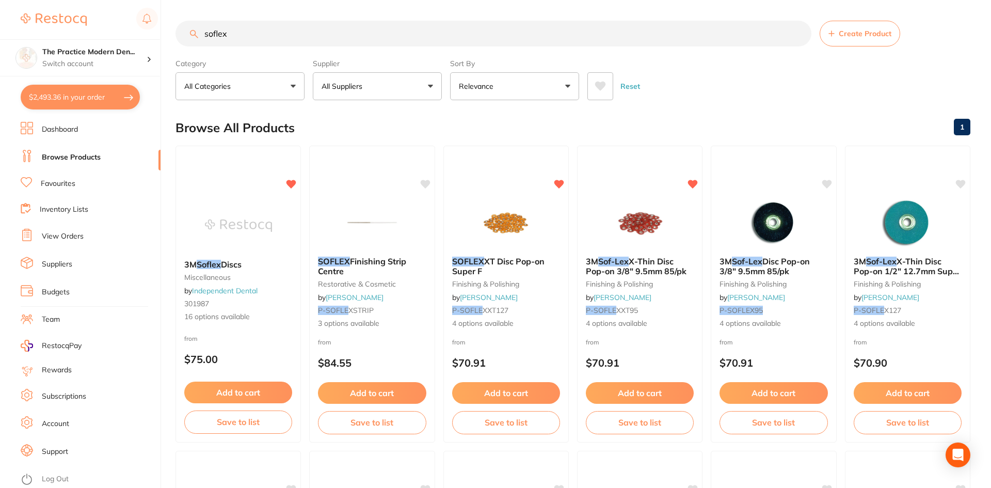
checkbox input "true"
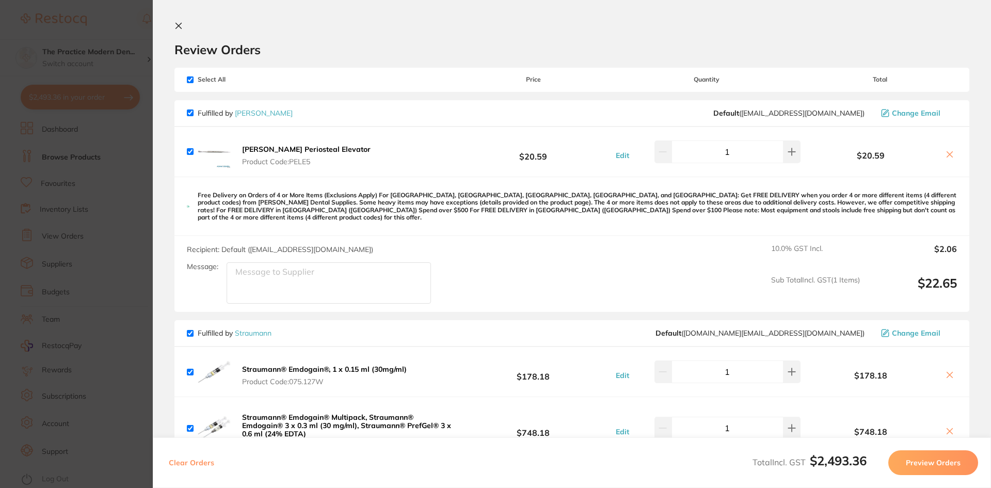
click at [188, 74] on div "Select All Price Quantity Total" at bounding box center [571, 80] width 795 height 24
click at [189, 80] on input "checkbox" at bounding box center [190, 79] width 7 height 7
checkbox input "false"
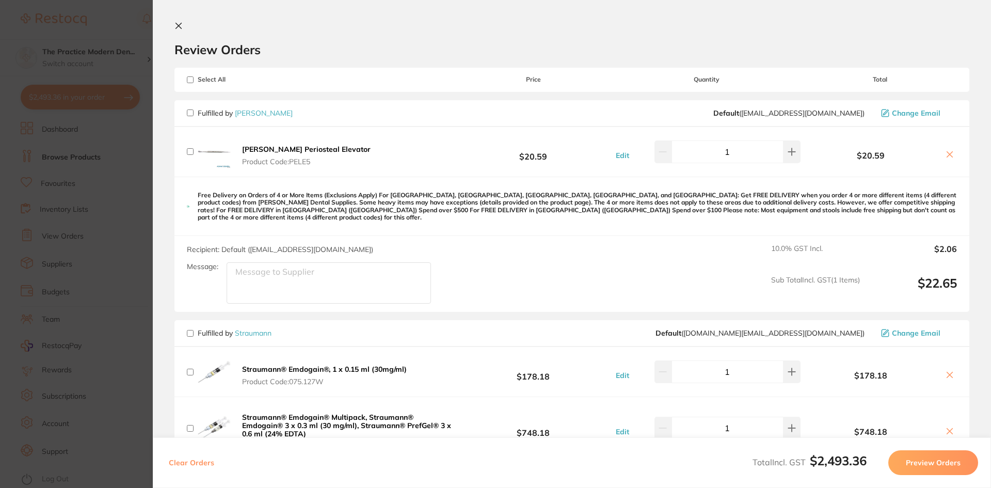
checkbox input "false"
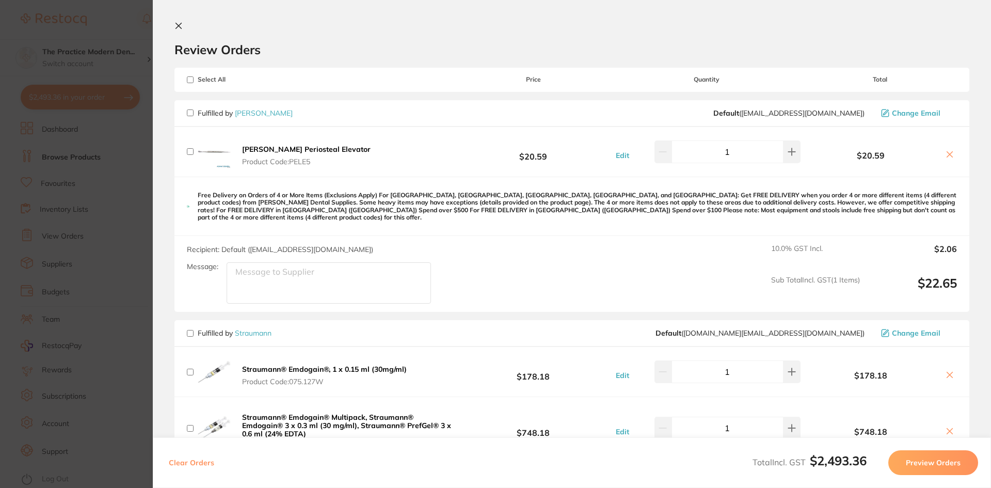
checkbox input "false"
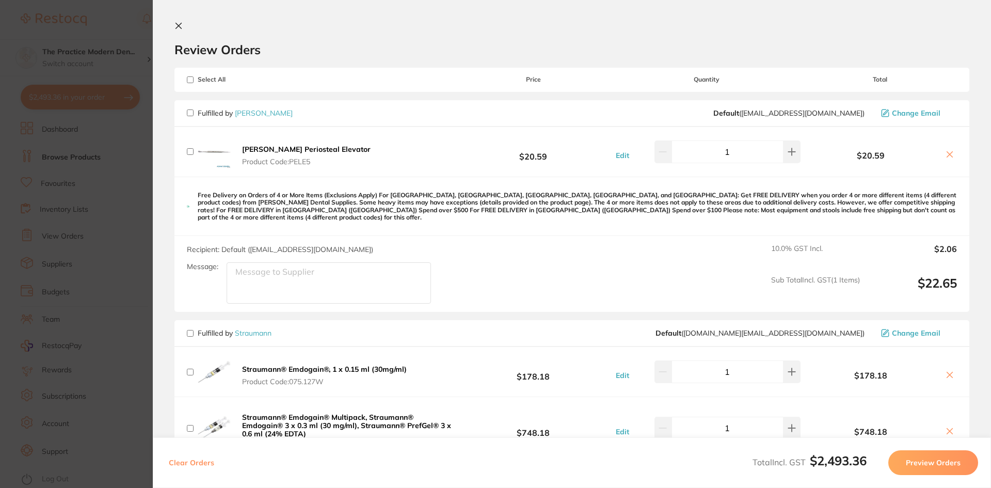
checkbox input "false"
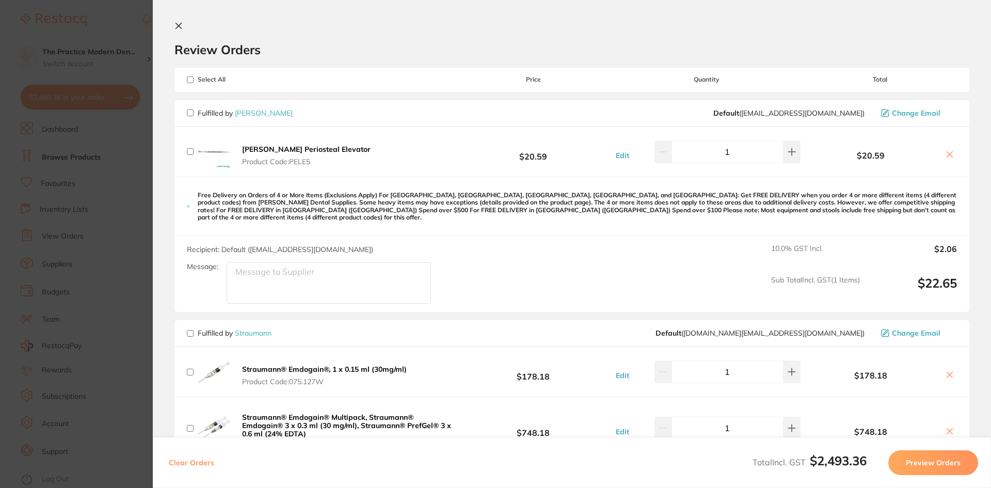
checkbox input "false"
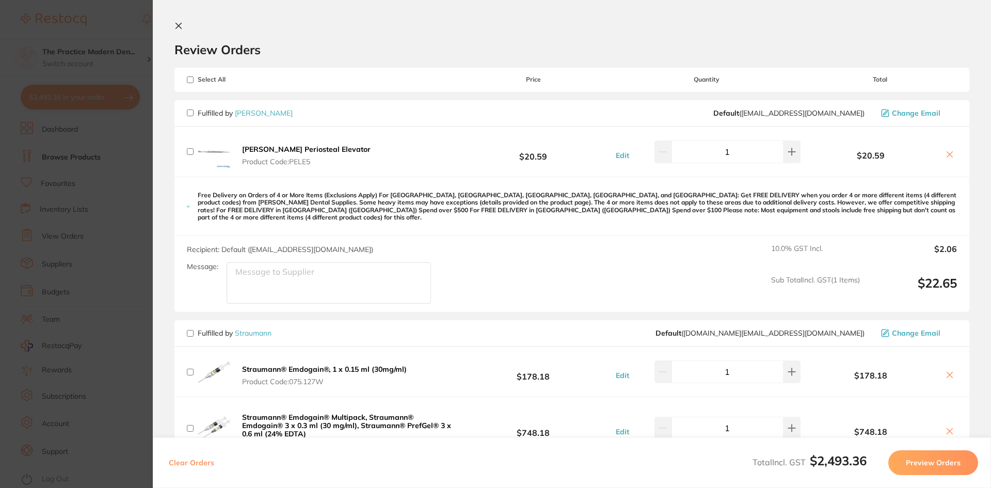
checkbox input "false"
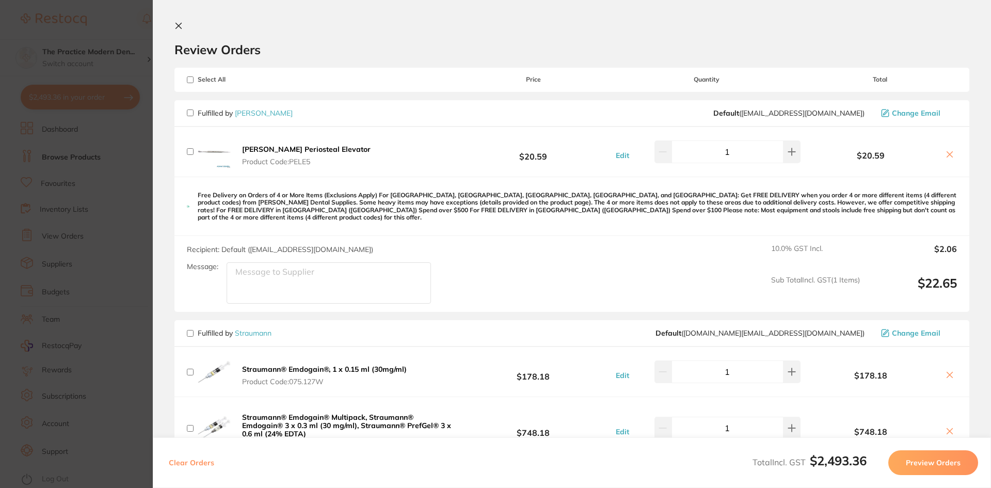
checkbox input "false"
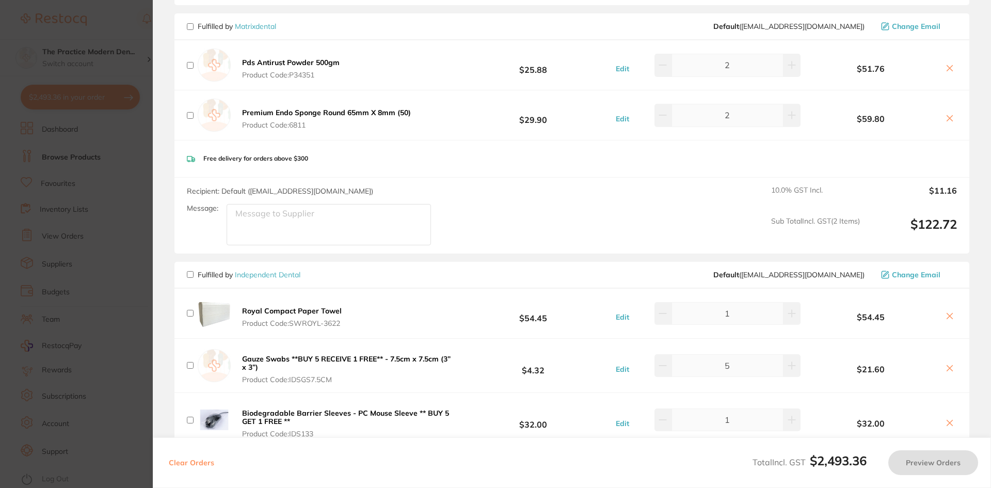
scroll to position [1136, 0]
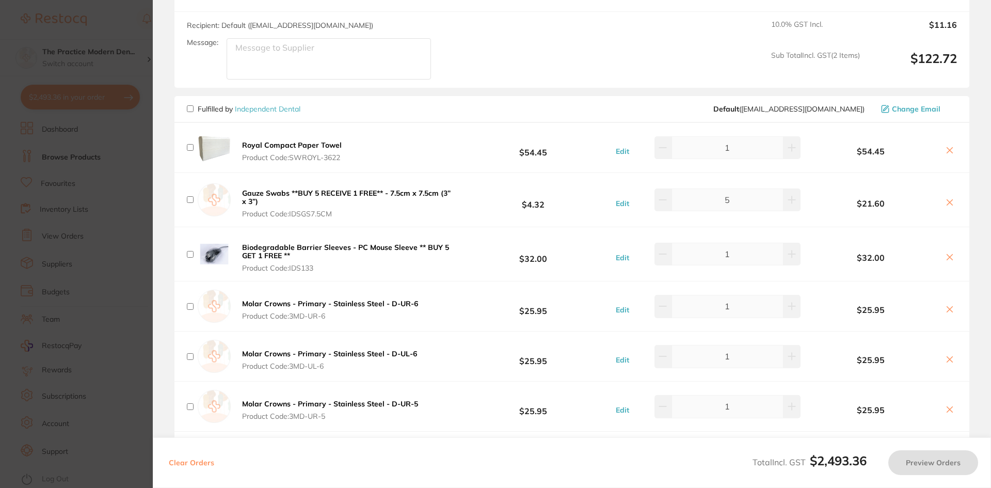
click at [190, 105] on input "checkbox" at bounding box center [190, 108] width 7 height 7
checkbox input "true"
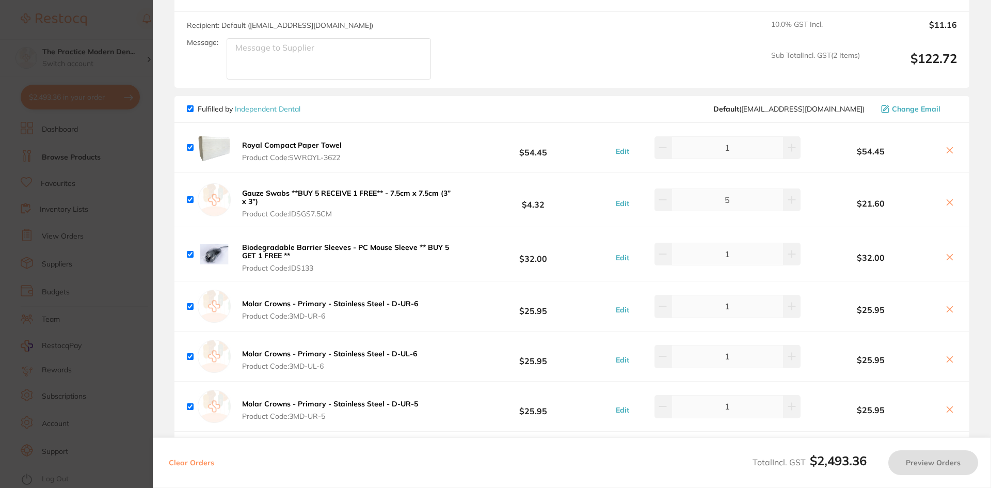
checkbox input "true"
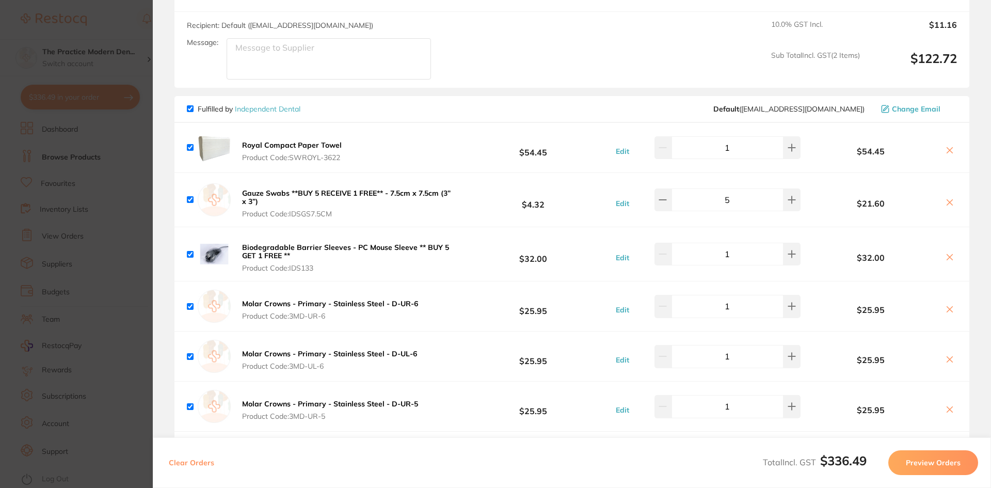
scroll to position [1342, 0]
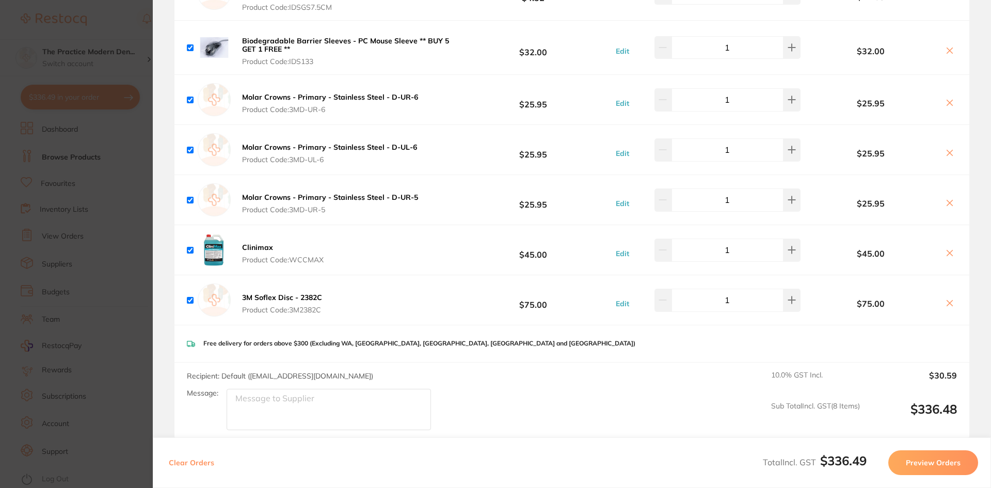
click at [914, 454] on button "Preview Orders" at bounding box center [933, 462] width 90 height 25
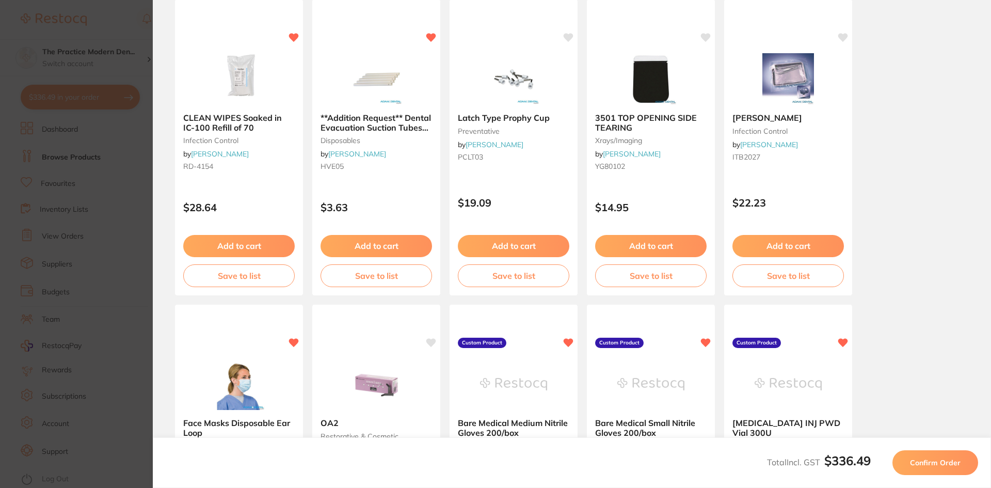
scroll to position [21, 0]
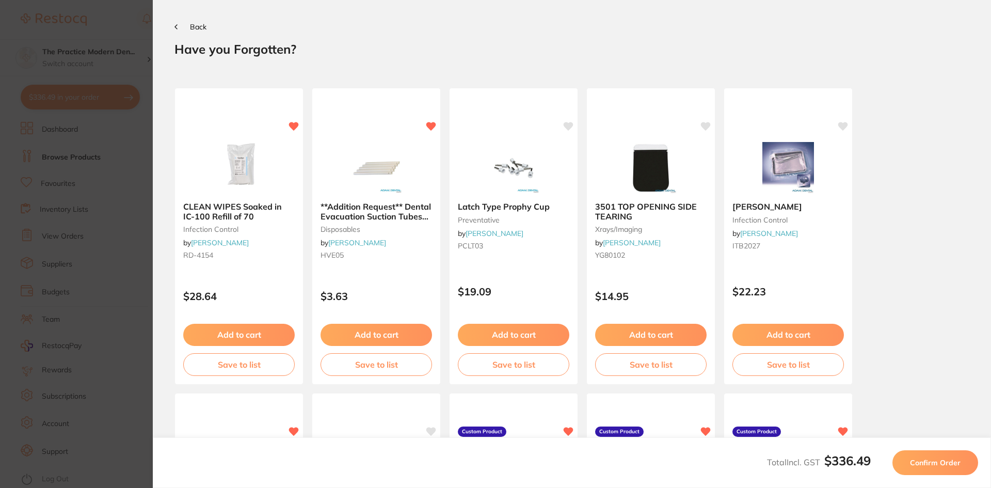
click at [914, 454] on button "Confirm Order" at bounding box center [936, 462] width 86 height 25
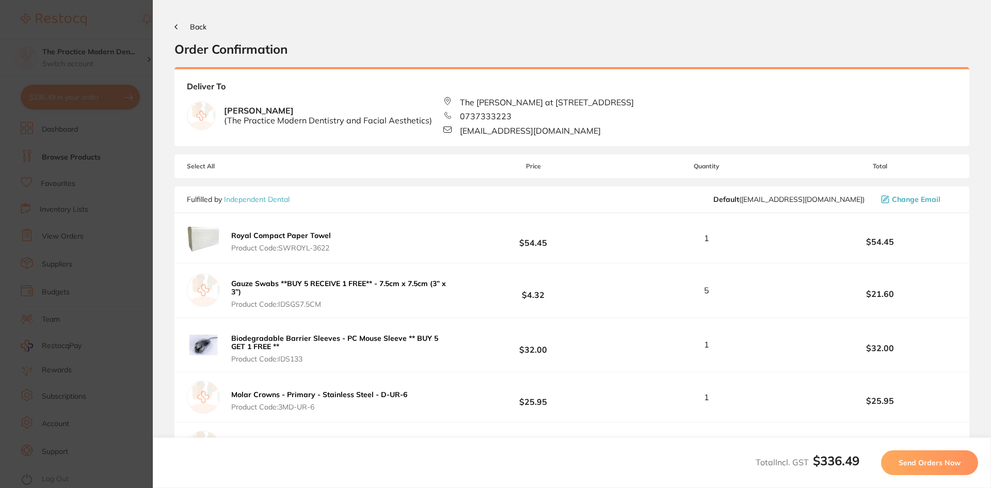
click at [914, 454] on button "Send Orders Now" at bounding box center [929, 462] width 97 height 25
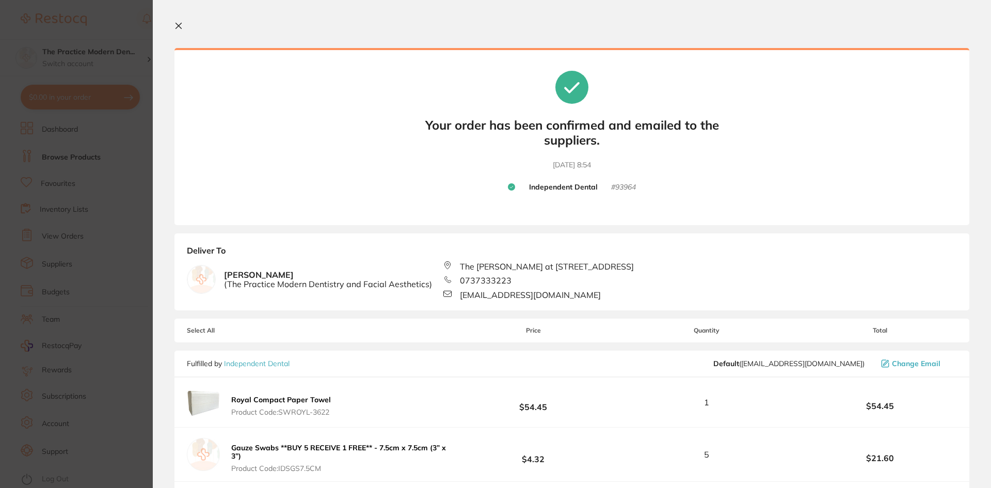
click at [184, 24] on button at bounding box center [180, 27] width 12 height 10
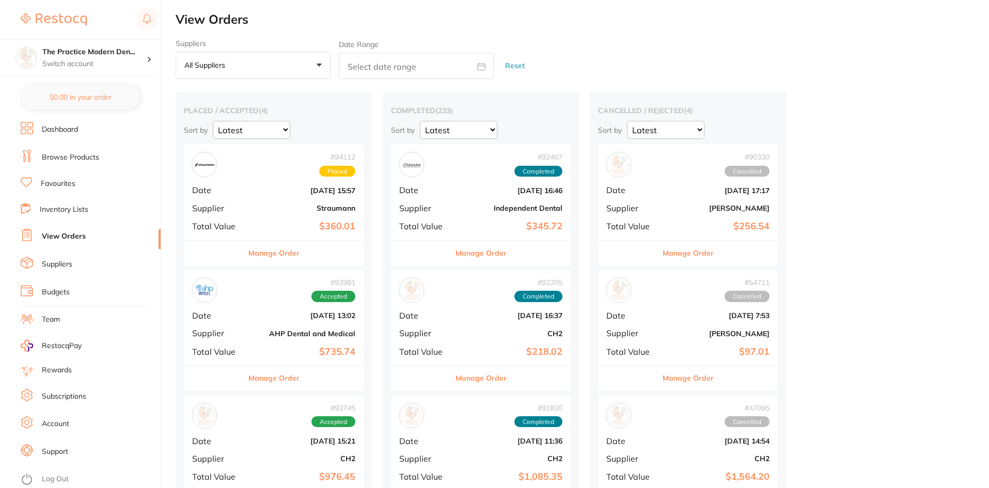
checkbox input "false"
